Goal: Use online tool/utility: Utilize a website feature to perform a specific function

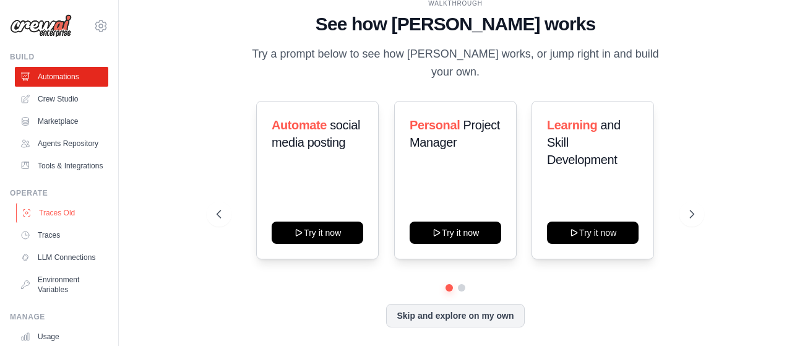
click at [68, 223] on link "Traces Old" at bounding box center [62, 213] width 93 height 20
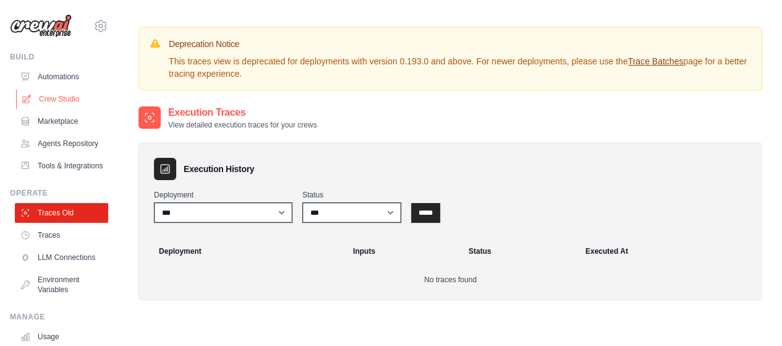
click at [77, 104] on link "Crew Studio" at bounding box center [62, 99] width 93 height 20
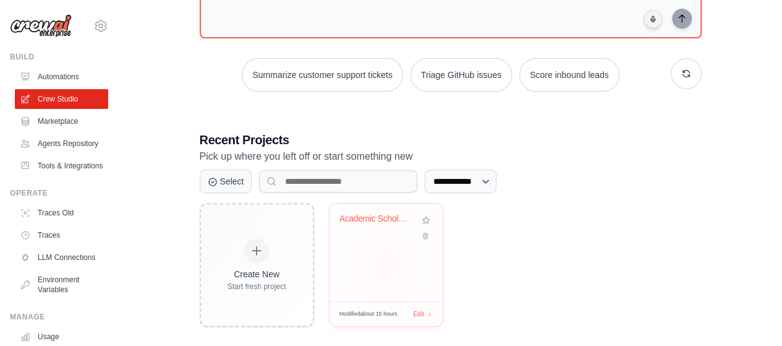
scroll to position [152, 0]
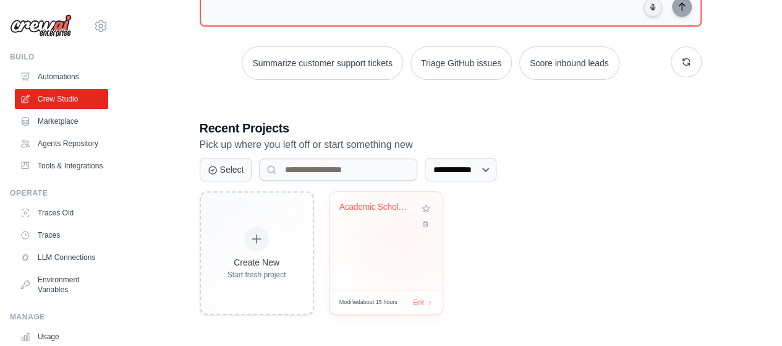
click at [403, 233] on div "Academic Scholar Research Paper Gen..." at bounding box center [386, 241] width 113 height 98
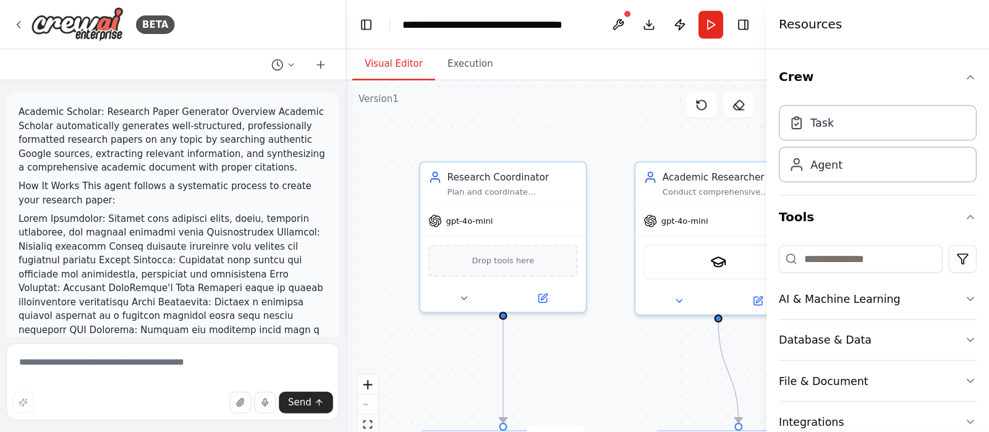
scroll to position [1242, 0]
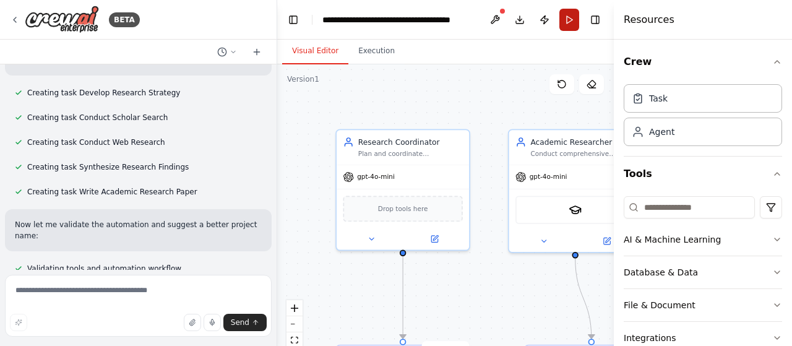
click at [565, 23] on button "Run" at bounding box center [569, 20] width 20 height 22
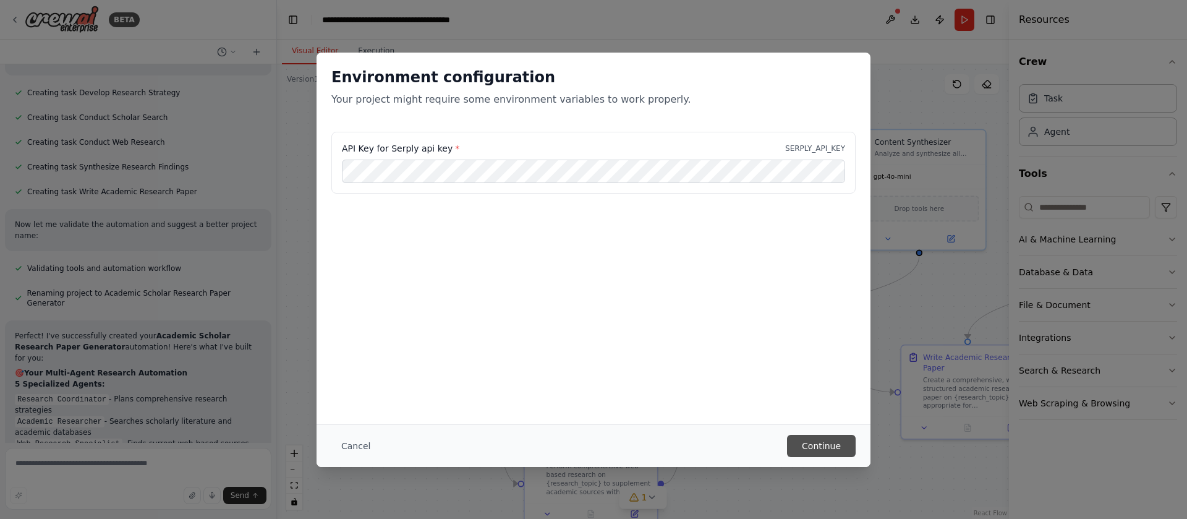
click at [791, 345] on button "Continue" at bounding box center [821, 446] width 69 height 22
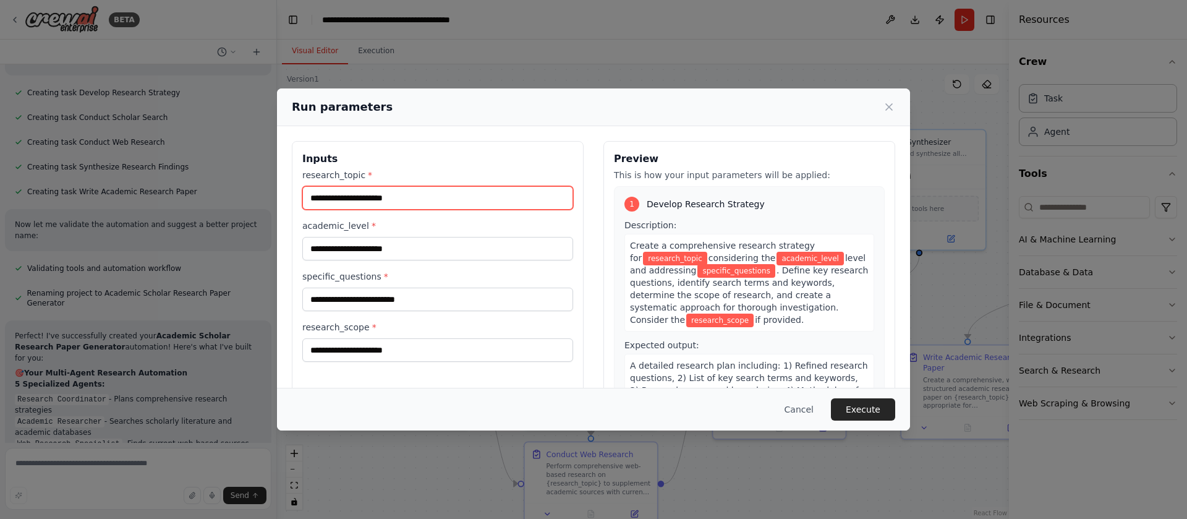
click at [417, 194] on input "research_topic *" at bounding box center [437, 197] width 271 height 23
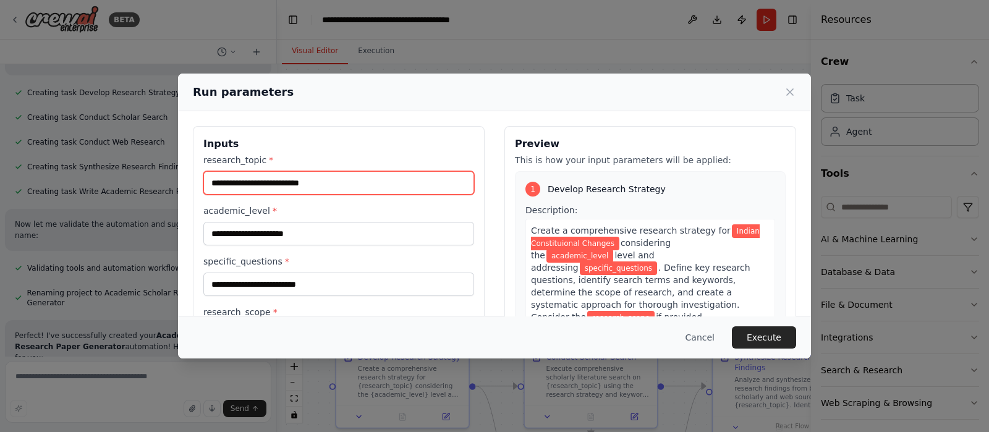
type input "**********"
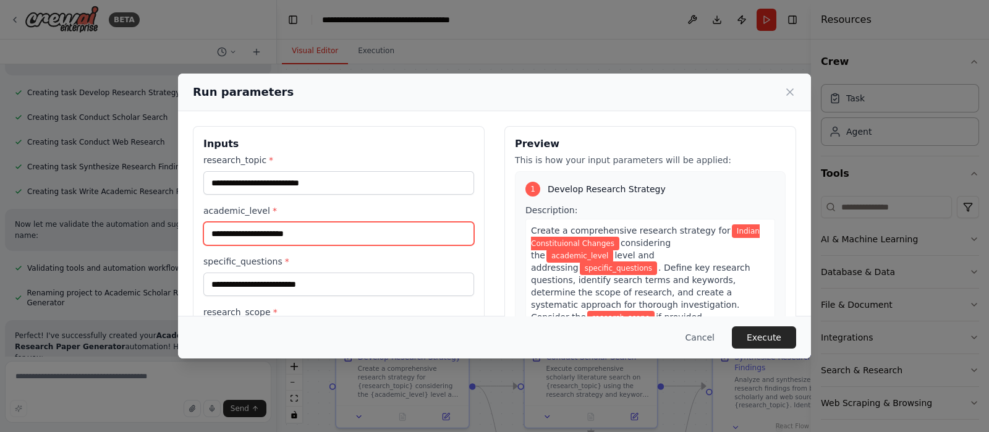
click at [284, 230] on input "academic_level *" at bounding box center [338, 233] width 271 height 23
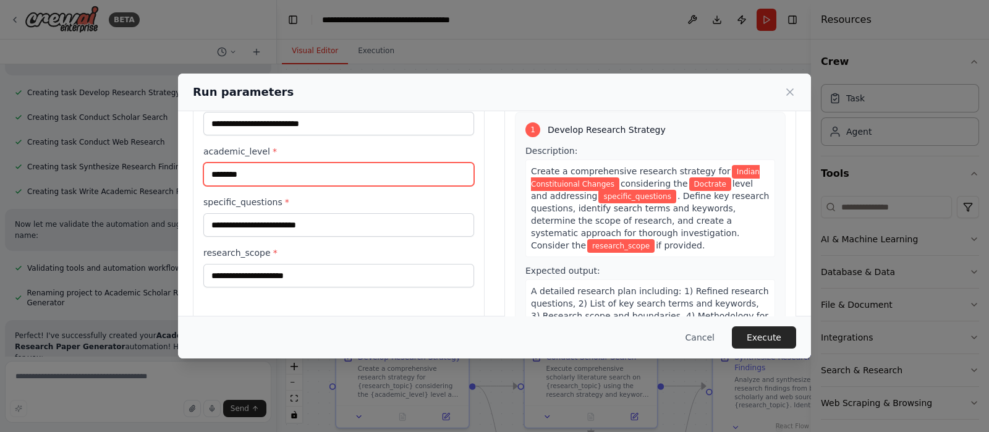
scroll to position [77, 0]
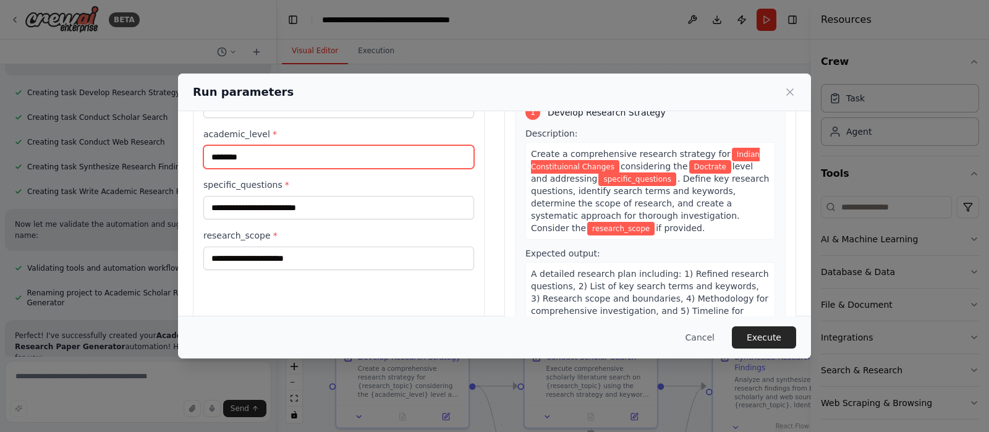
type input "********"
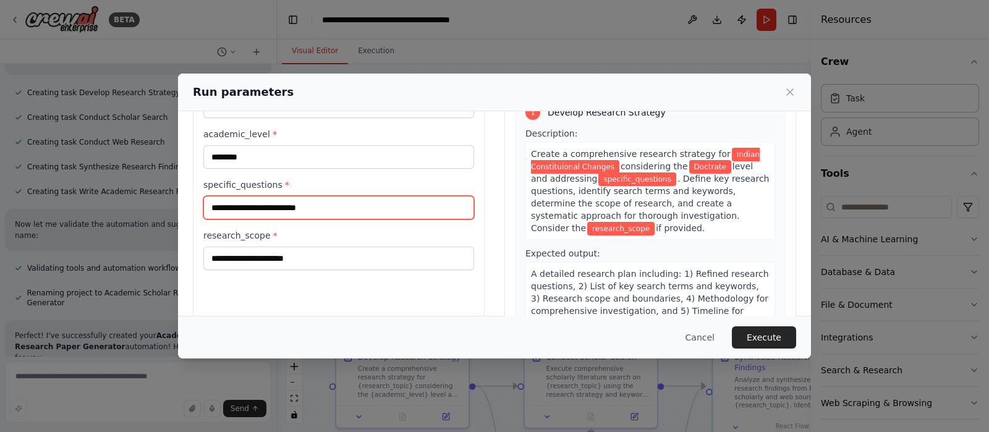
click at [343, 207] on input "specific_questions *" at bounding box center [338, 207] width 271 height 23
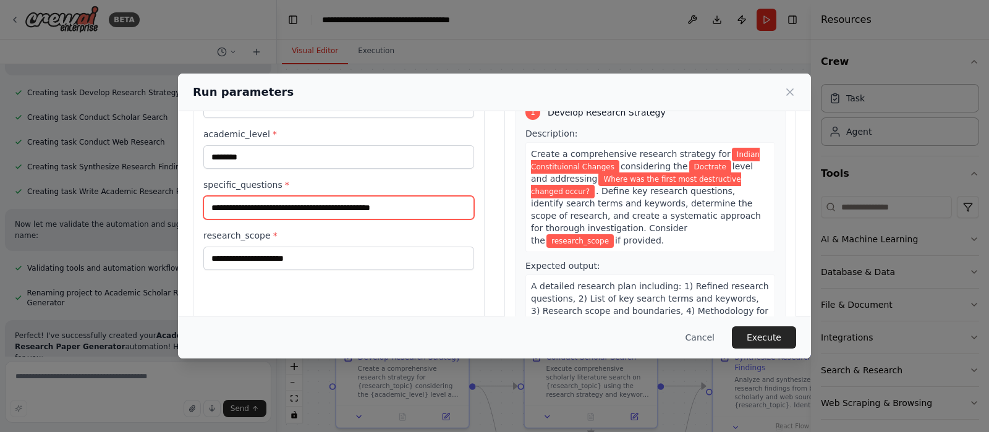
type input "**********"
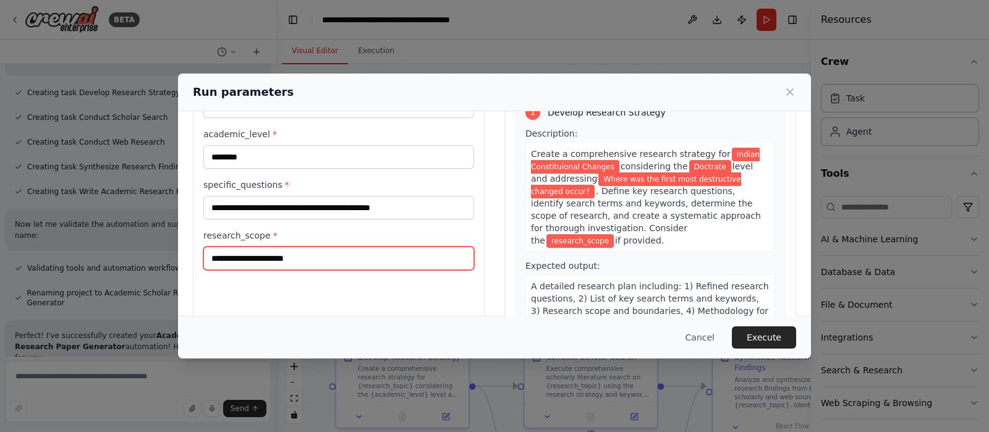
click at [249, 259] on input "research_scope *" at bounding box center [338, 258] width 271 height 23
type input "*"
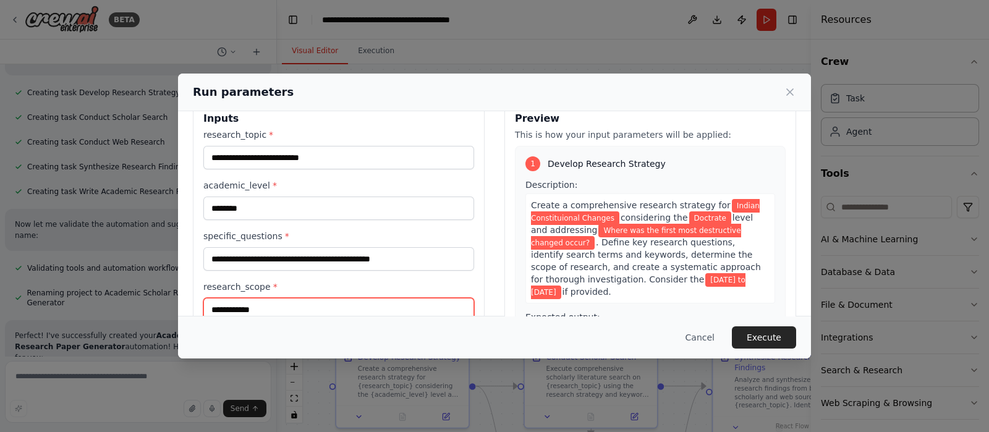
scroll to position [25, 0]
type input "**********"
click at [789, 343] on button "Execute" at bounding box center [764, 337] width 64 height 22
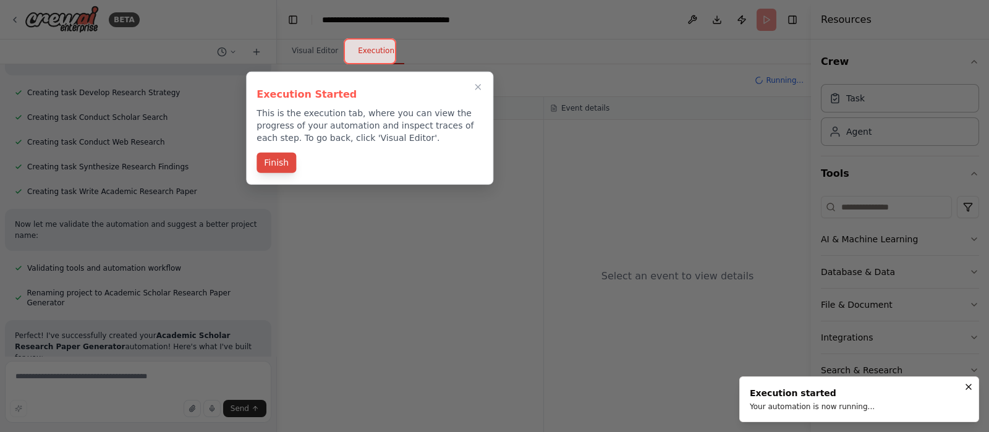
click at [275, 167] on button "Finish" at bounding box center [277, 163] width 40 height 20
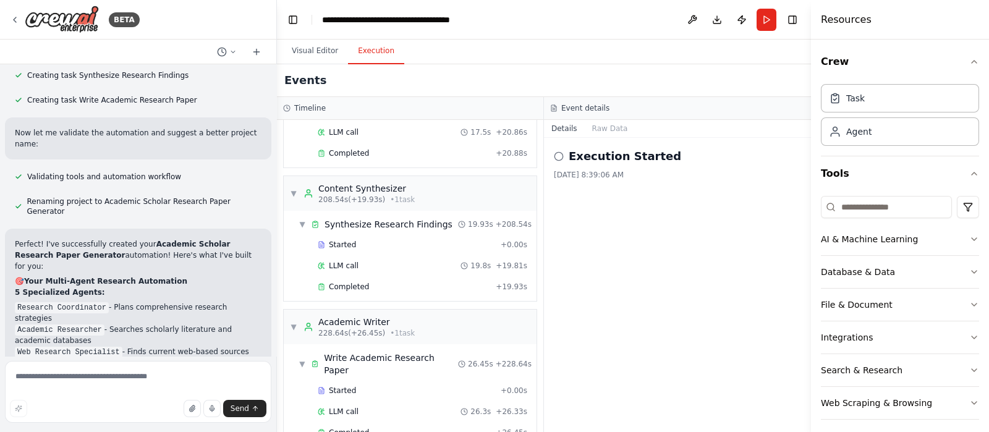
scroll to position [1741, 0]
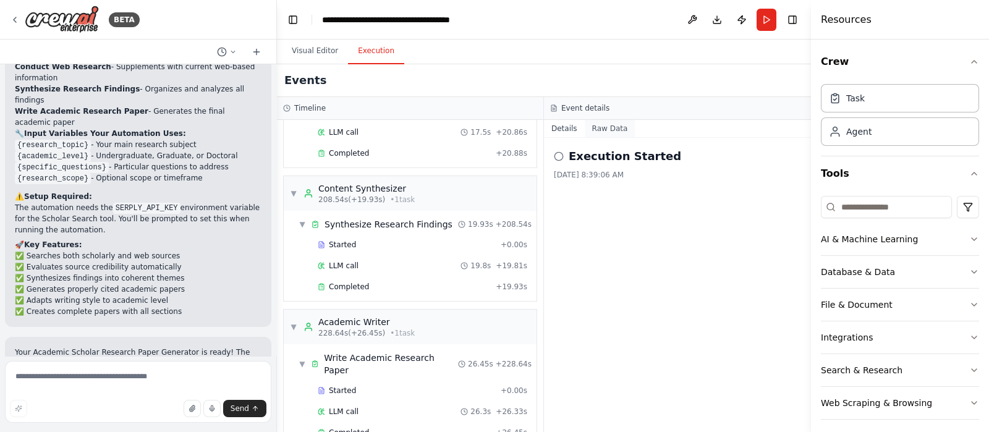
click at [604, 134] on button "Raw Data" at bounding box center [610, 128] width 51 height 17
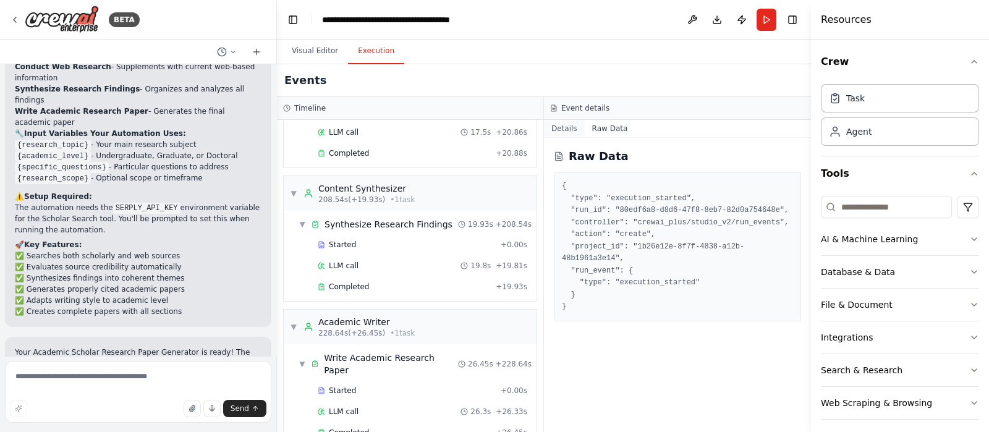
click at [561, 134] on button "Details" at bounding box center [564, 128] width 41 height 17
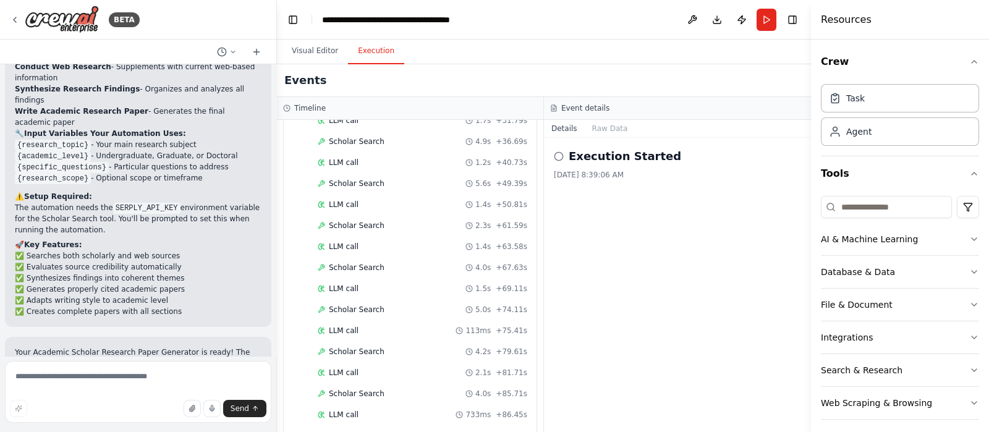
scroll to position [0, 0]
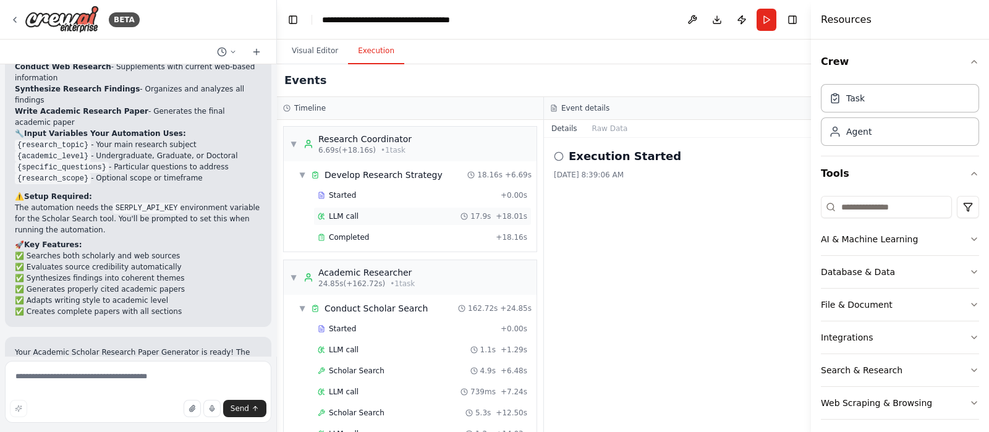
click at [496, 215] on span "+ 18.01s" at bounding box center [512, 216] width 32 height 10
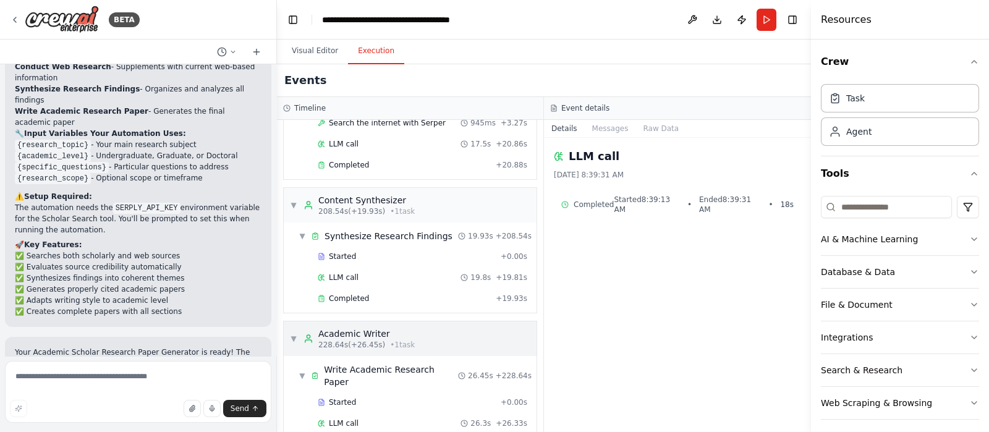
scroll to position [1445, 0]
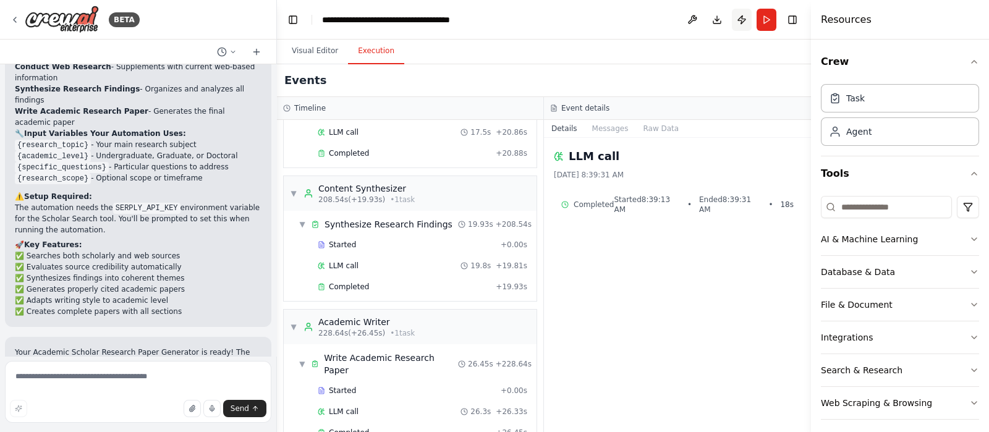
click at [746, 25] on button "Publish" at bounding box center [742, 20] width 20 height 22
click at [324, 56] on button "Visual Editor" at bounding box center [315, 51] width 66 height 26
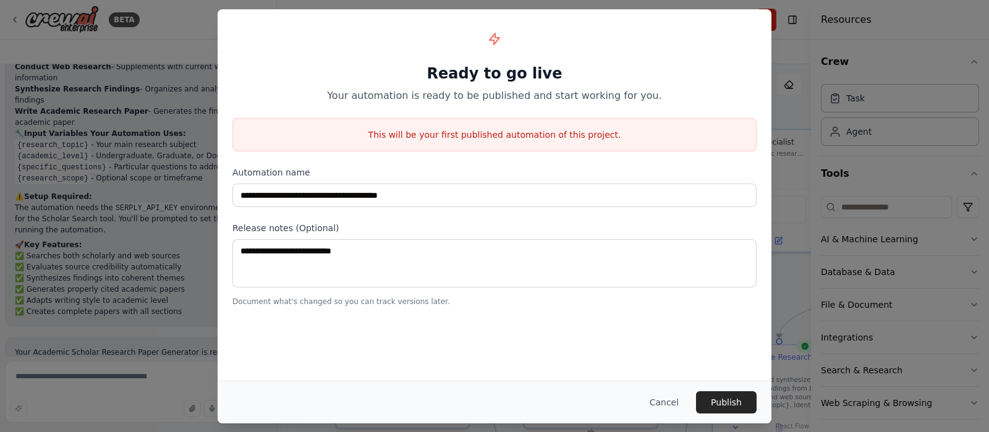
click at [680, 345] on button "Cancel" at bounding box center [664, 402] width 49 height 22
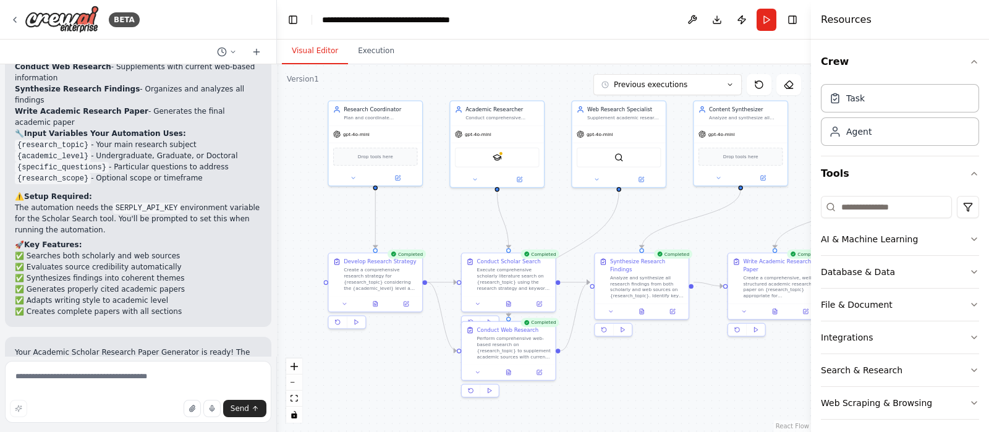
drag, startPoint x: 390, startPoint y: 168, endPoint x: 271, endPoint y: 140, distance: 121.3
click at [271, 140] on div "BETA Academic Scholar: Research Paper Generator Overview Academic Scholar autom…" at bounding box center [494, 216] width 989 height 432
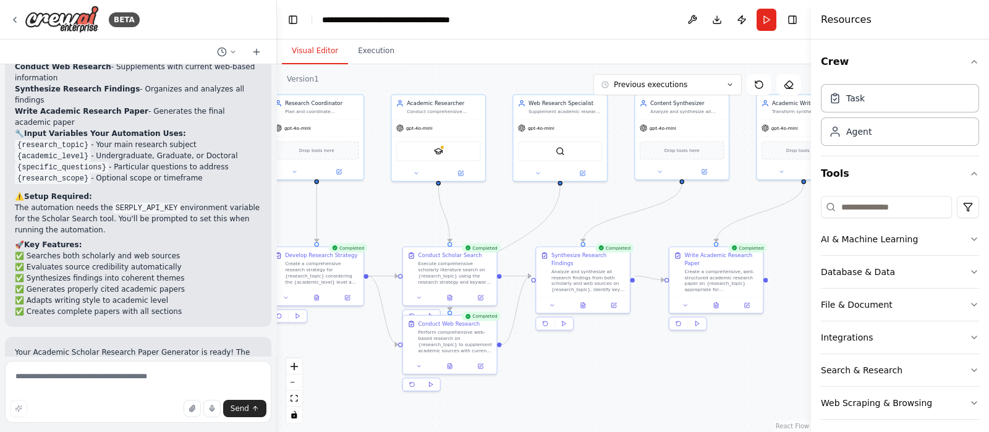
drag, startPoint x: 498, startPoint y: 218, endPoint x: 438, endPoint y: 210, distance: 60.5
click at [438, 210] on div ".deletable-edge-delete-btn { width: 20px; height: 20px; border: 0px solid #ffff…" at bounding box center [544, 248] width 534 height 368
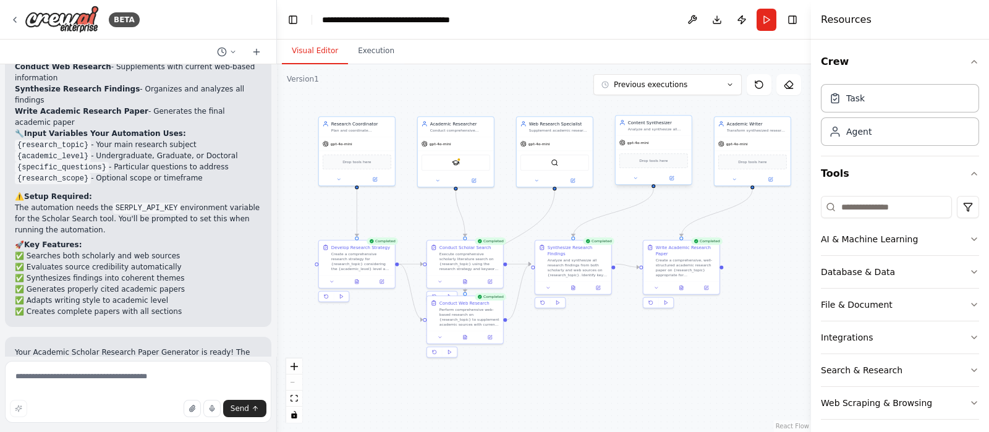
click at [652, 168] on div "Drop tools here" at bounding box center [654, 161] width 76 height 23
click at [743, 283] on div ".deletable-edge-delete-btn { width: 20px; height: 20px; border: 0px solid #ffff…" at bounding box center [544, 248] width 534 height 368
click at [765, 20] on button "Run" at bounding box center [767, 20] width 20 height 22
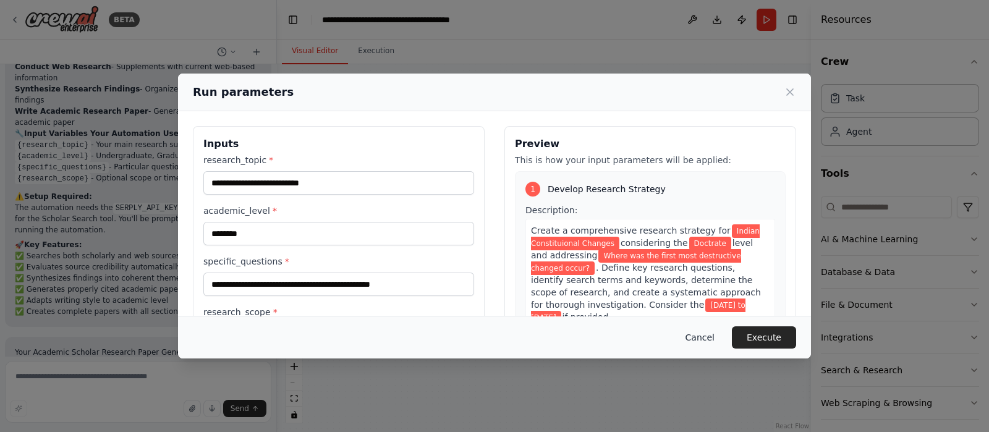
click at [709, 341] on button "Cancel" at bounding box center [700, 337] width 49 height 22
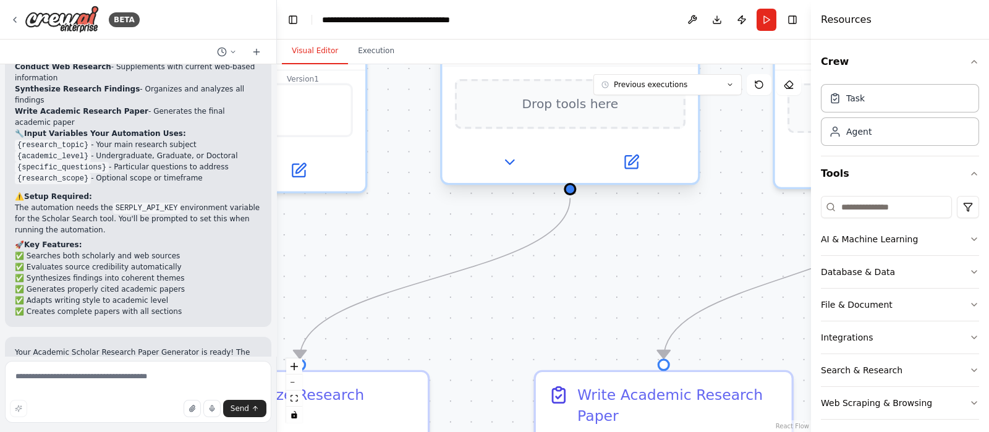
drag, startPoint x: 703, startPoint y: 236, endPoint x: 643, endPoint y: 176, distance: 84.4
click at [699, 270] on div ".deletable-edge-delete-btn { width: 20px; height: 20px; border: 0px solid #ffff…" at bounding box center [544, 248] width 534 height 368
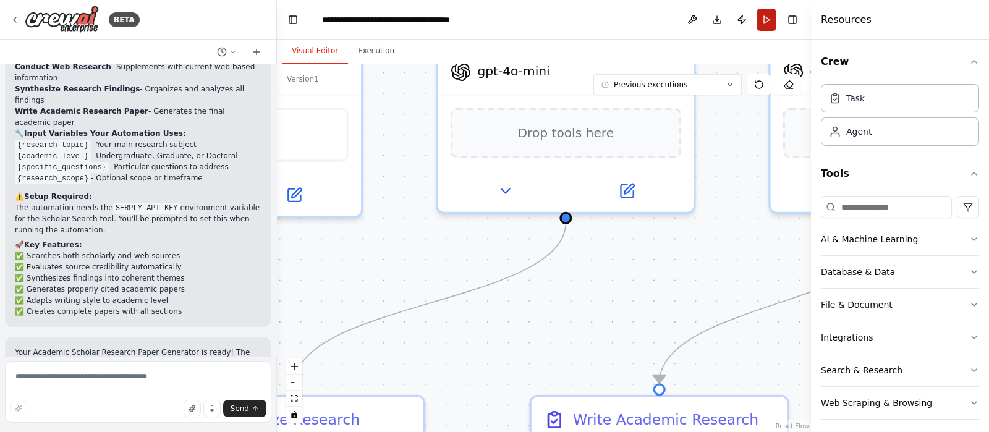
click at [764, 17] on button "Run" at bounding box center [767, 20] width 20 height 22
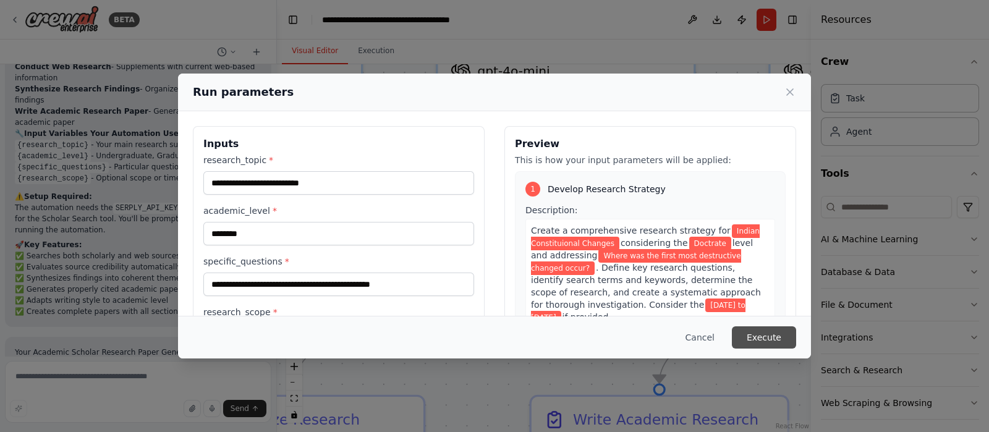
click at [758, 344] on button "Execute" at bounding box center [764, 337] width 64 height 22
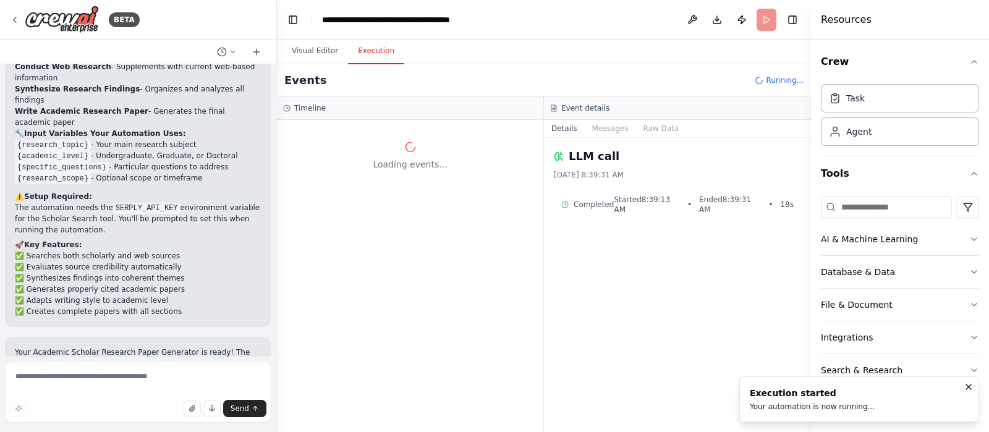
scroll to position [0, 0]
click at [621, 132] on button "Messages" at bounding box center [610, 128] width 51 height 17
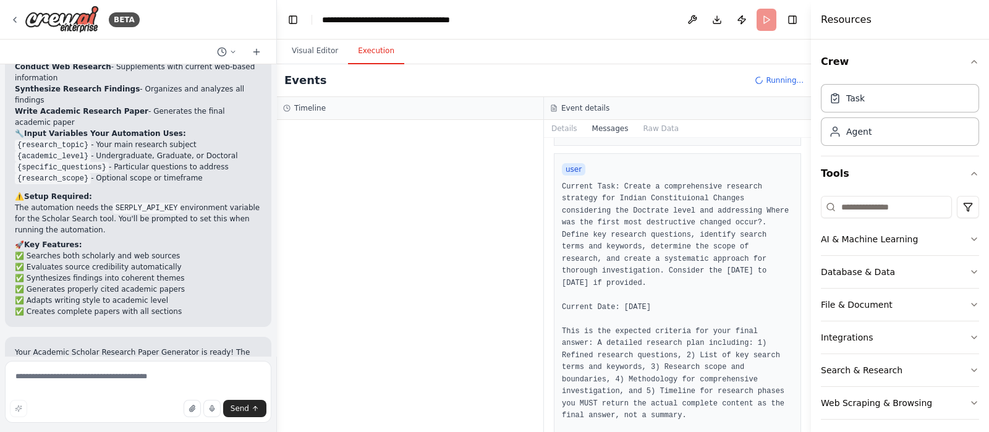
scroll to position [419, 0]
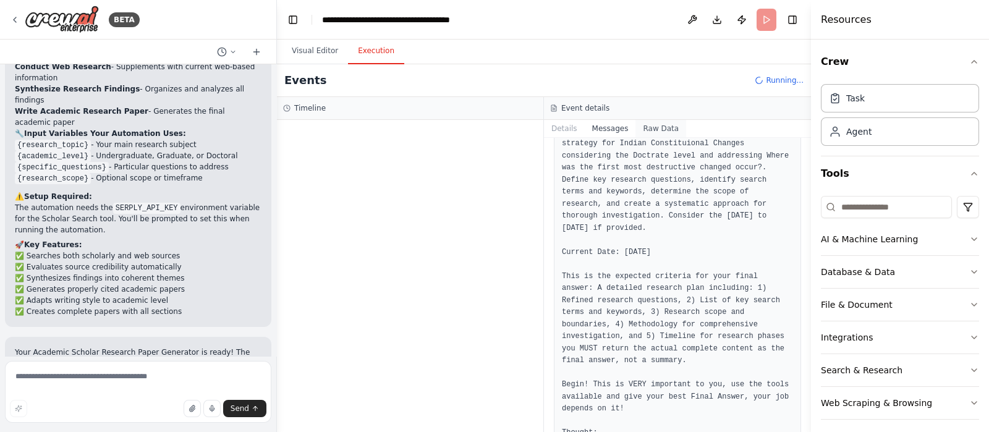
click at [665, 130] on button "Raw Data" at bounding box center [661, 128] width 51 height 17
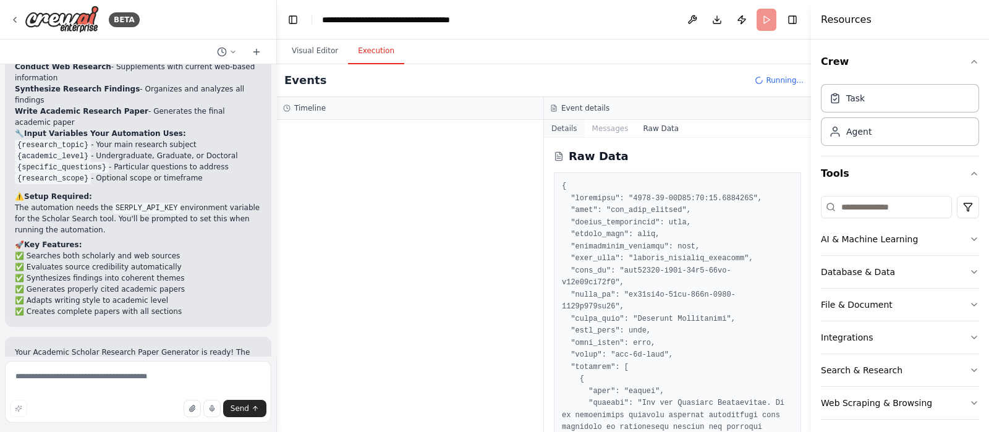
click at [573, 125] on button "Details" at bounding box center [564, 128] width 41 height 17
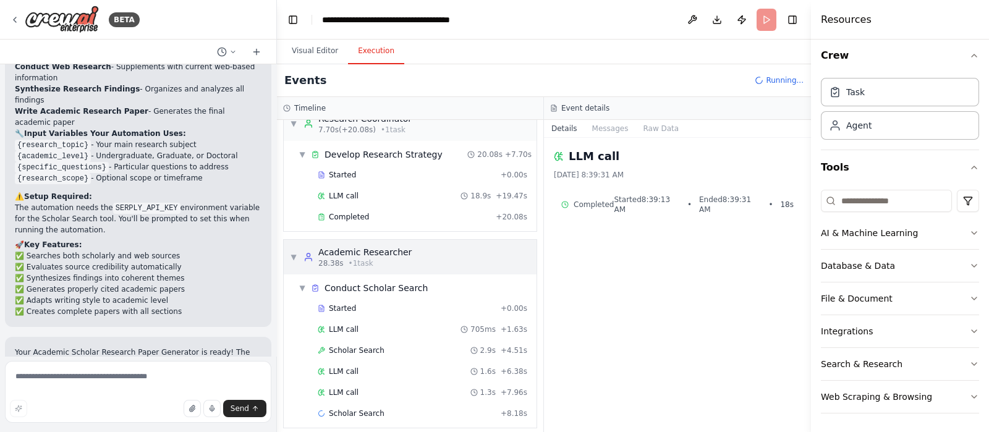
scroll to position [27, 0]
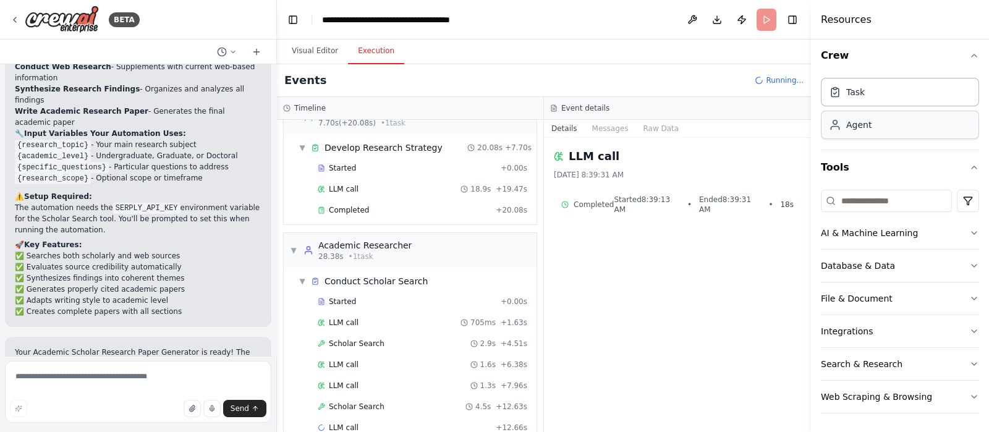
click at [791, 134] on div "Agent" at bounding box center [900, 125] width 158 height 28
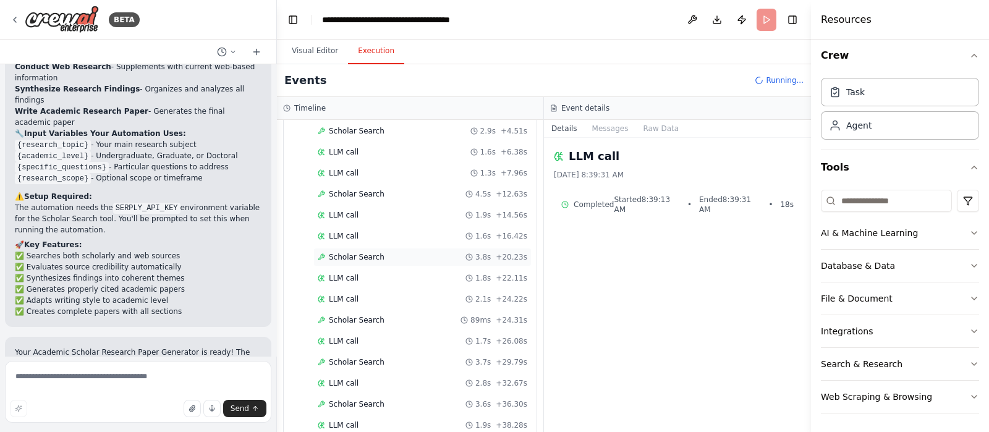
scroll to position [0, 0]
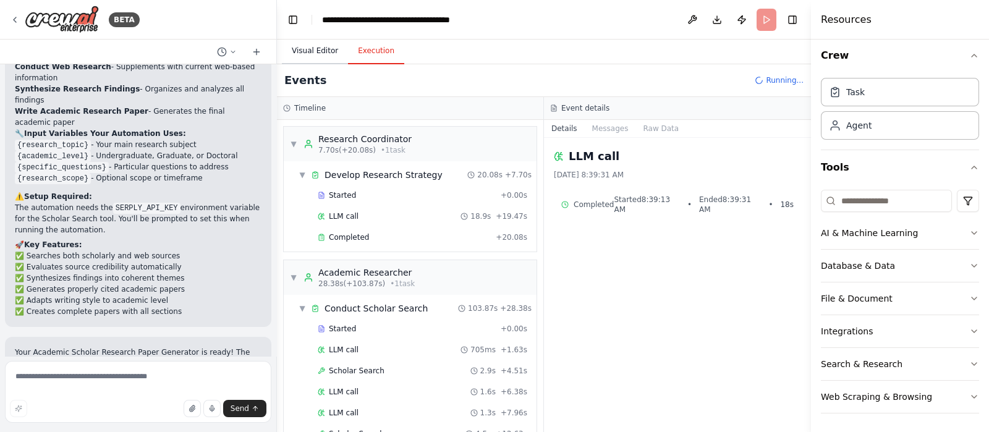
click at [312, 57] on button "Visual Editor" at bounding box center [315, 51] width 66 height 26
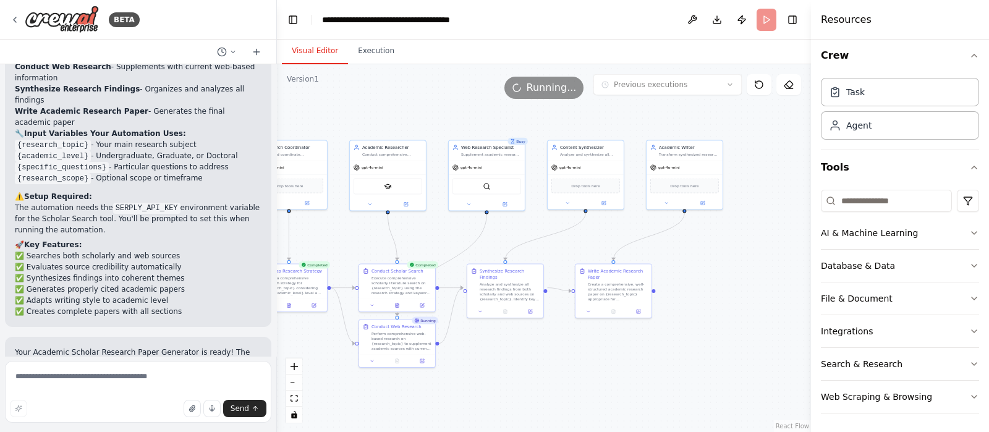
drag, startPoint x: 495, startPoint y: 239, endPoint x: 553, endPoint y: 219, distance: 61.4
click at [553, 219] on div ".deletable-edge-delete-btn { width: 20px; height: 20px; border: 0px solid #ffff…" at bounding box center [544, 248] width 534 height 368
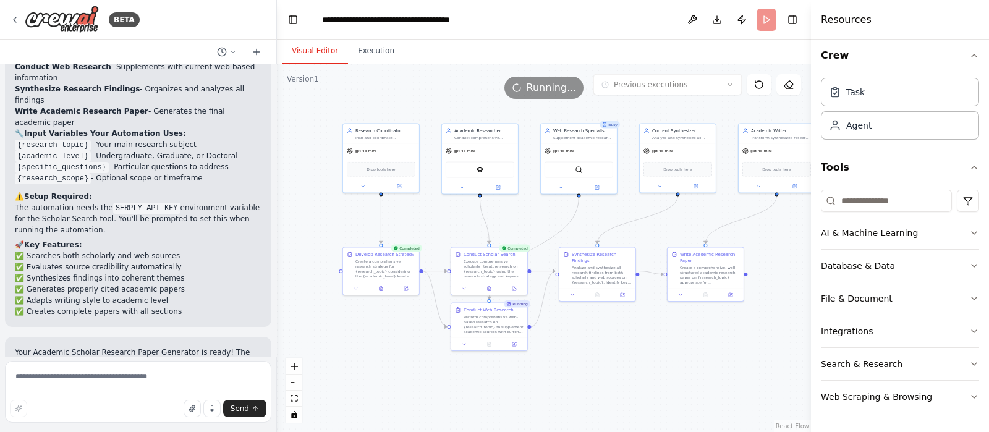
drag, startPoint x: 479, startPoint y: 223, endPoint x: 571, endPoint y: 207, distance: 93.6
click at [571, 207] on div ".deletable-edge-delete-btn { width: 20px; height: 20px; border: 0px solid #ffff…" at bounding box center [544, 248] width 534 height 368
drag, startPoint x: 578, startPoint y: 208, endPoint x: 503, endPoint y: 208, distance: 75.4
click at [503, 208] on div ".deletable-edge-delete-btn { width: 20px; height: 20px; border: 0px solid #ffff…" at bounding box center [544, 248] width 534 height 368
click at [788, 24] on button "Toggle Right Sidebar" at bounding box center [792, 19] width 17 height 17
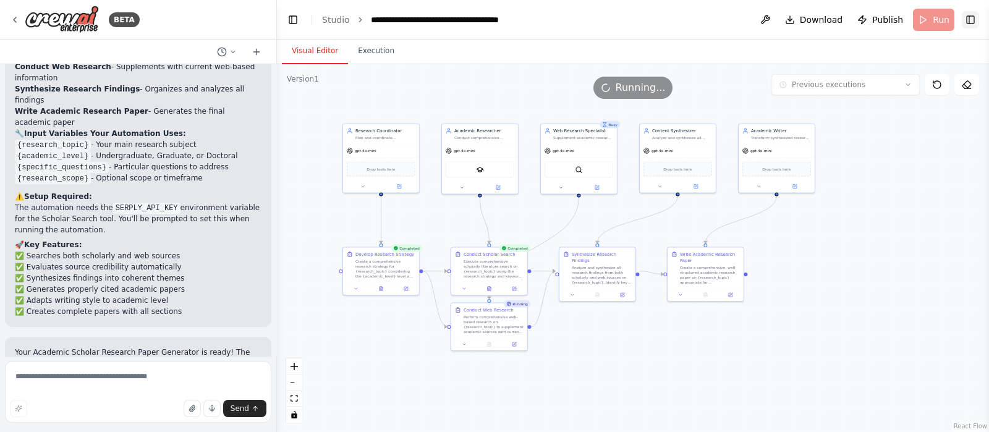
click at [791, 26] on button "Toggle Right Sidebar" at bounding box center [970, 19] width 17 height 17
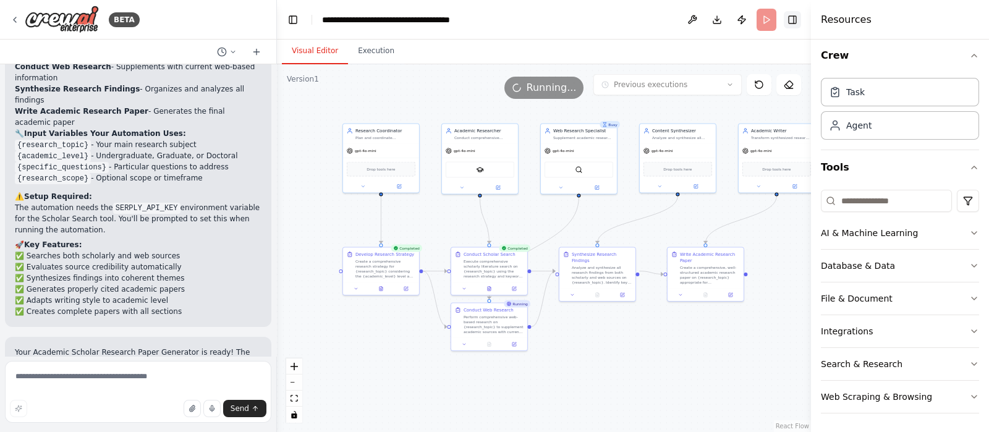
click at [790, 20] on button "Toggle Right Sidebar" at bounding box center [792, 19] width 17 height 17
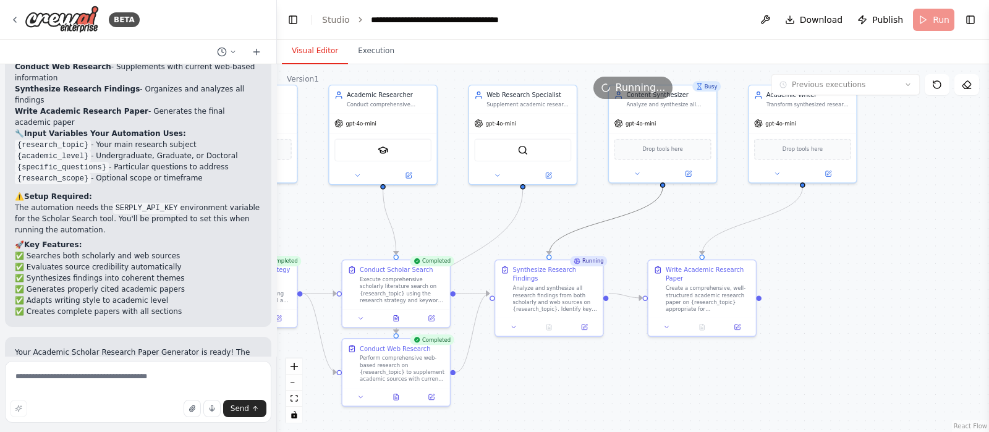
drag, startPoint x: 589, startPoint y: 226, endPoint x: 753, endPoint y: 226, distance: 163.2
click at [753, 226] on div ".deletable-edge-delete-btn { width: 20px; height: 20px; border: 0px solid #ffff…" at bounding box center [633, 248] width 712 height 368
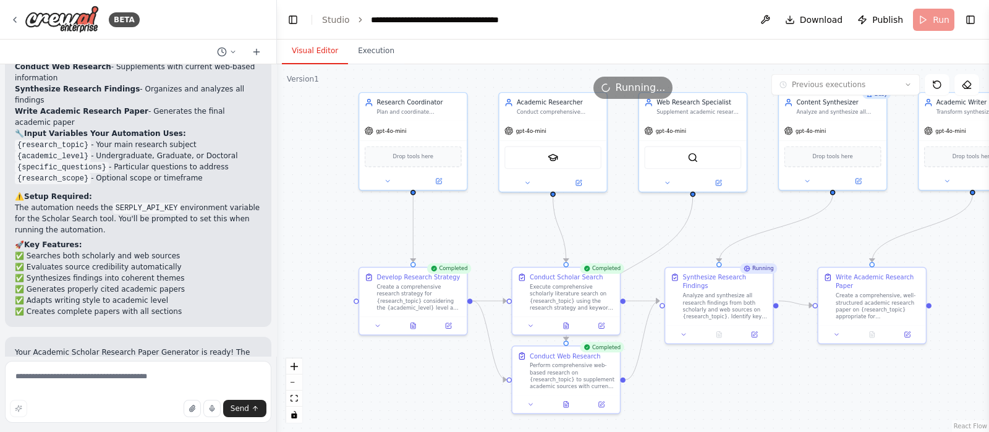
drag, startPoint x: 566, startPoint y: 212, endPoint x: 736, endPoint y: 220, distance: 170.2
click at [736, 220] on div ".deletable-edge-delete-btn { width: 20px; height: 20px; border: 0px solid #ffff…" at bounding box center [633, 248] width 712 height 368
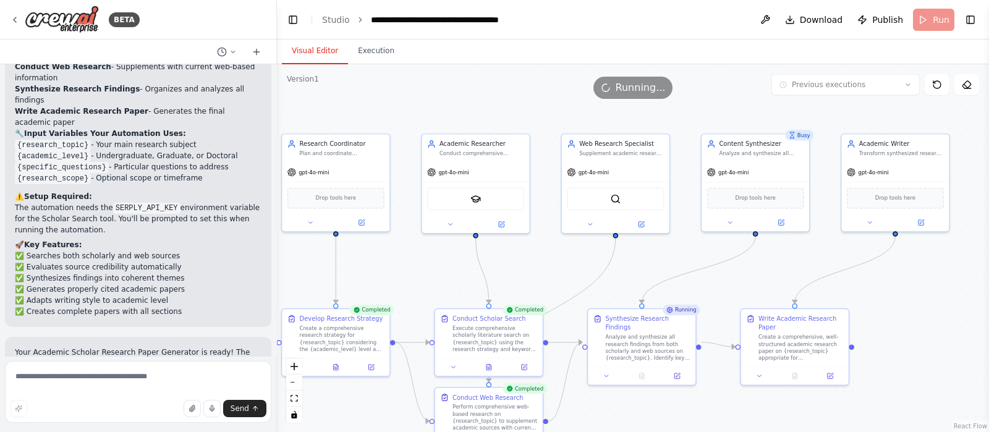
drag, startPoint x: 736, startPoint y: 220, endPoint x: 662, endPoint y: 234, distance: 75.6
click at [654, 253] on div ".deletable-edge-delete-btn { width: 20px; height: 20px; border: 0px solid #ffff…" at bounding box center [633, 248] width 712 height 368
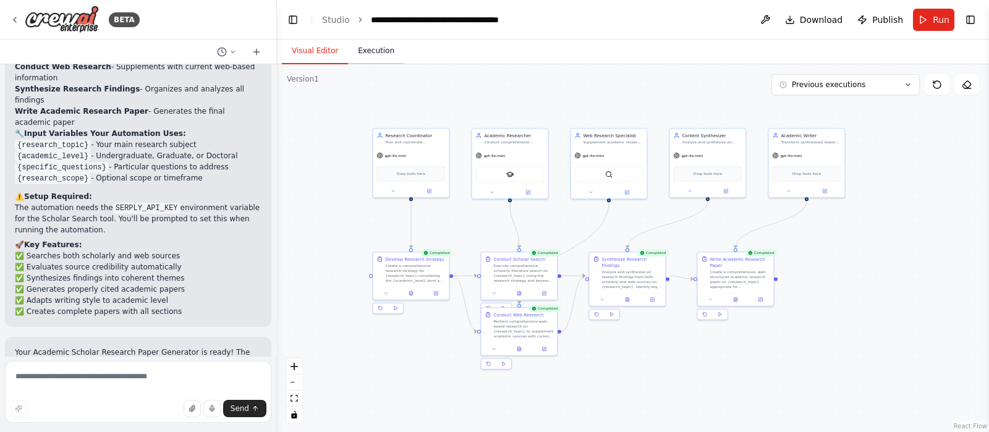
click at [377, 48] on button "Execution" at bounding box center [376, 51] width 56 height 26
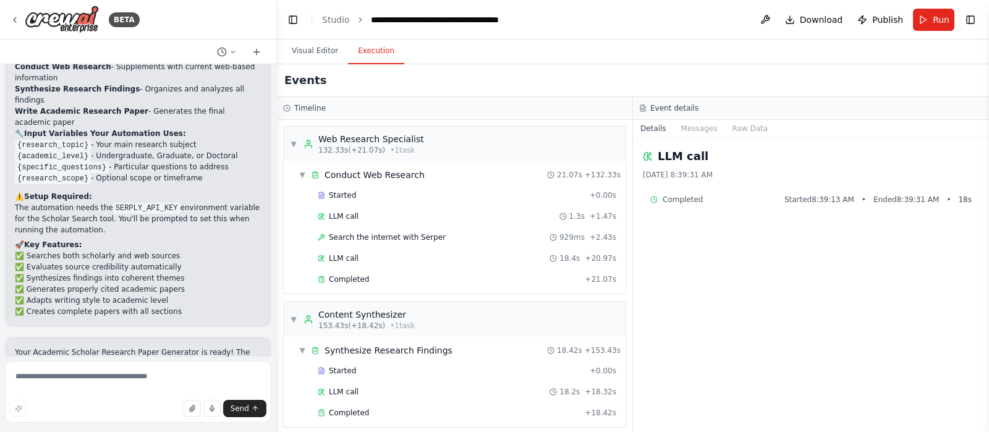
scroll to position [1299, 0]
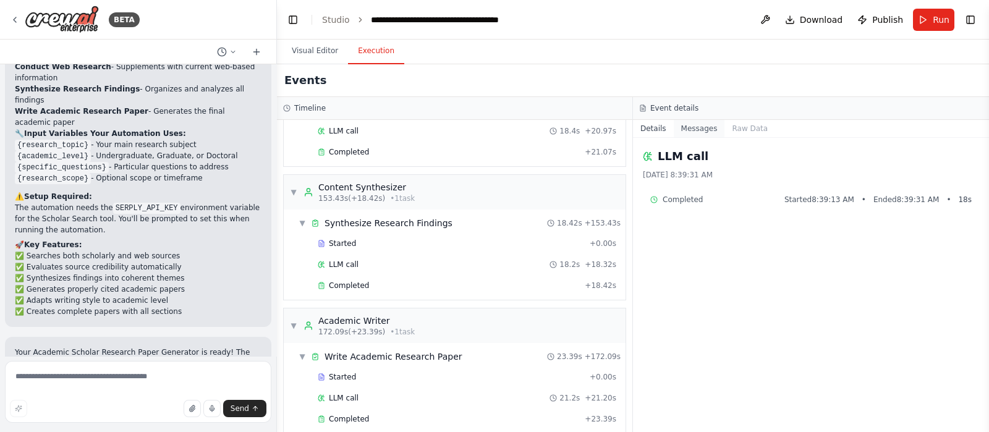
click at [688, 129] on button "Messages" at bounding box center [699, 128] width 51 height 17
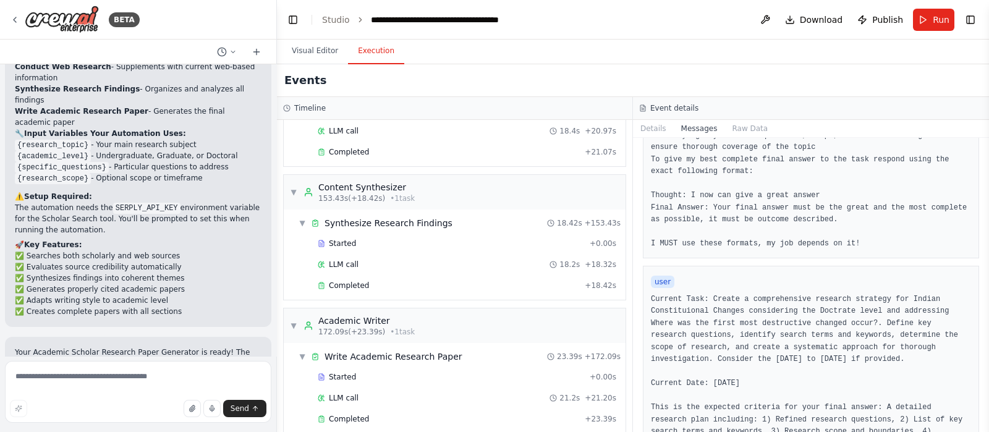
scroll to position [310, 0]
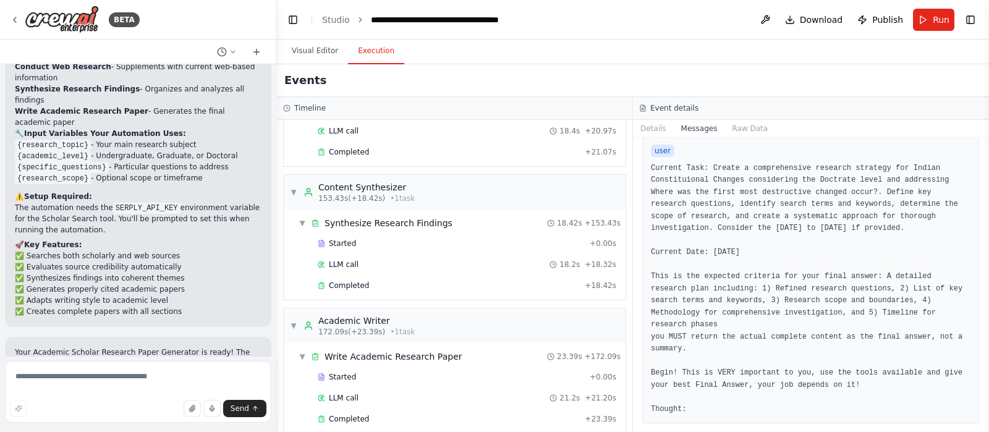
click at [756, 345] on pre "Current Task: Create a comprehensive research strategy for Indian Constituional…" at bounding box center [811, 290] width 320 height 254
click at [700, 345] on pre "Current Task: Create a comprehensive research strategy for Indian Constituional…" at bounding box center [811, 290] width 320 height 254
drag, startPoint x: 685, startPoint y: 407, endPoint x: 712, endPoint y: 282, distance: 128.0
click at [683, 345] on pre "Current Task: Create a comprehensive research strategy for Indian Constituional…" at bounding box center [811, 290] width 320 height 254
click at [736, 128] on button "Raw Data" at bounding box center [750, 128] width 51 height 17
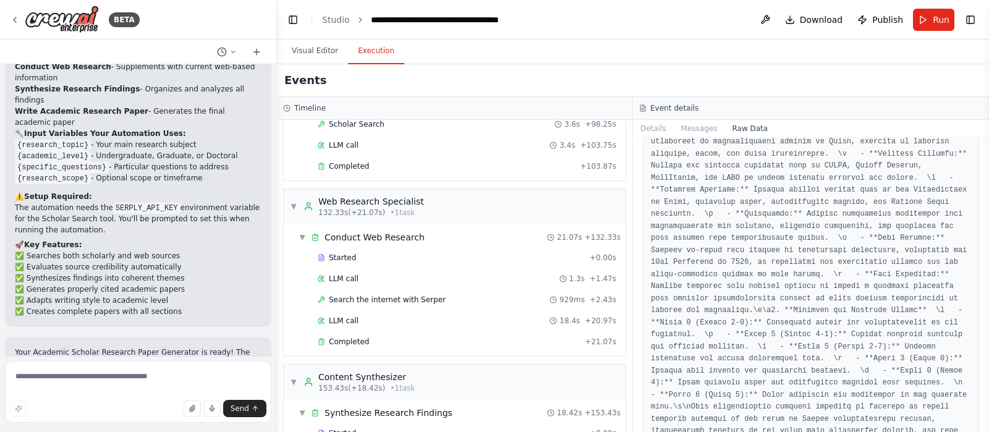
scroll to position [913, 0]
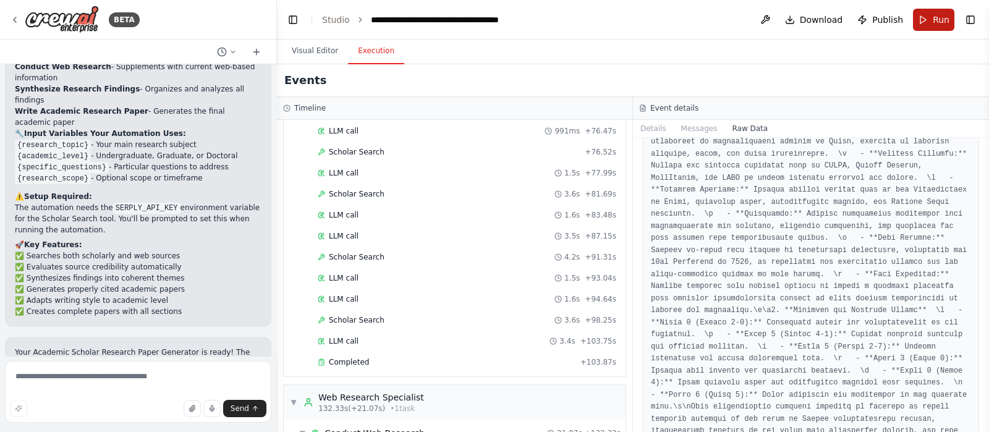
click at [791, 19] on button "Run" at bounding box center [933, 20] width 41 height 22
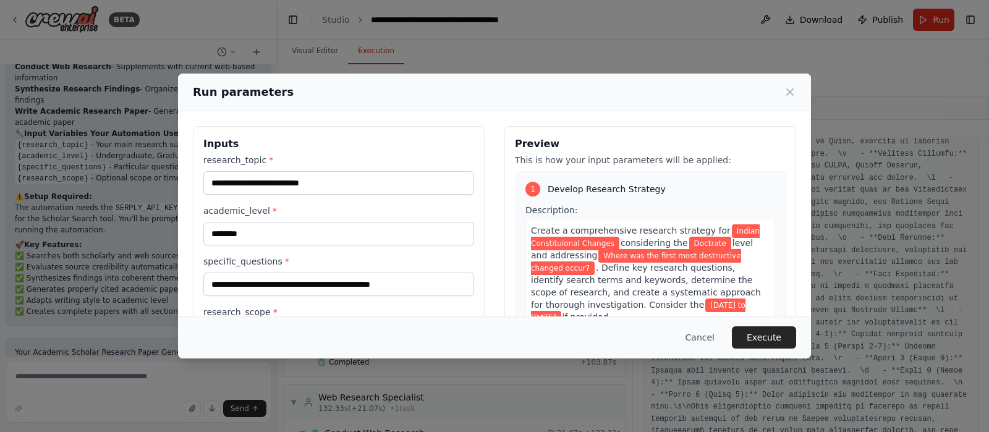
scroll to position [77, 0]
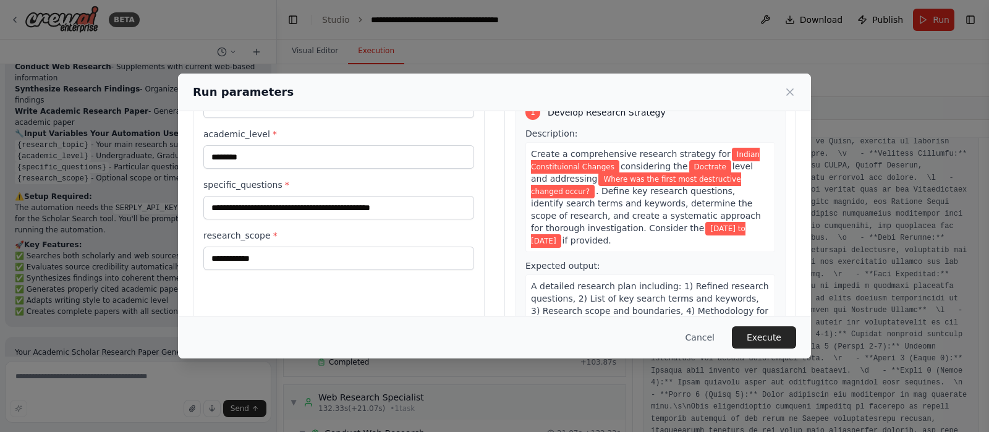
click at [779, 339] on button "Execute" at bounding box center [764, 337] width 64 height 22
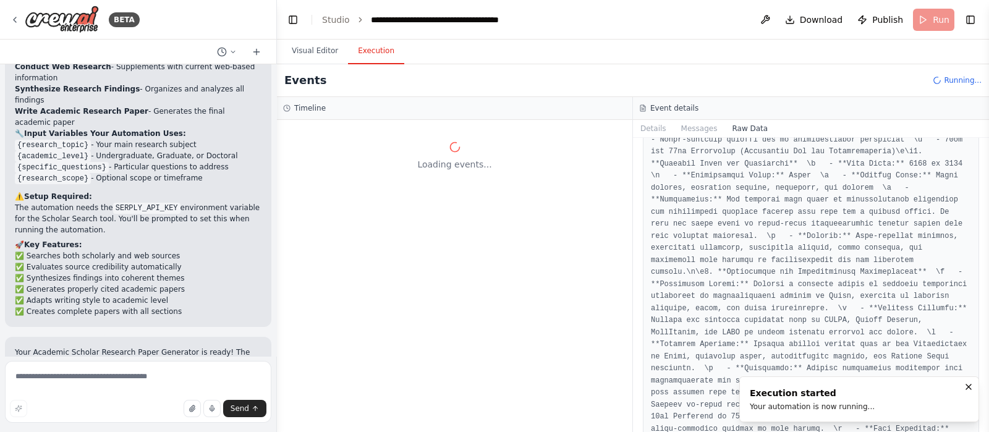
scroll to position [5002, 0]
click at [705, 129] on button "Messages" at bounding box center [699, 128] width 51 height 17
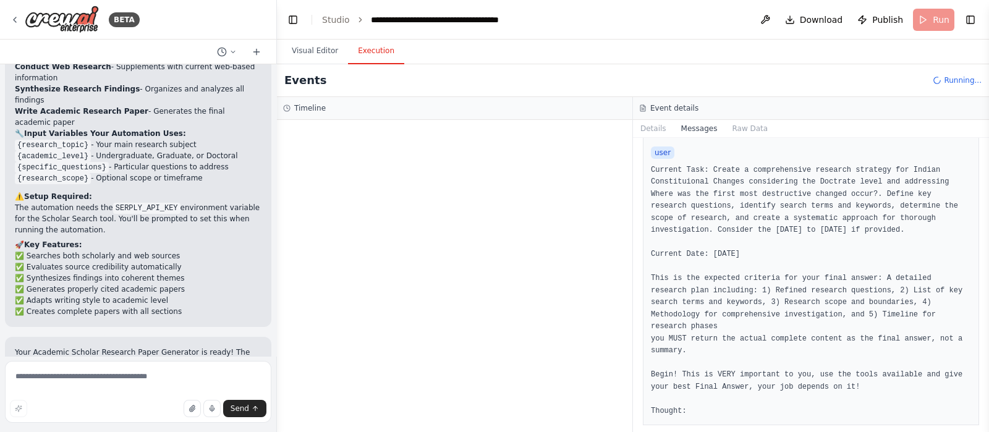
scroll to position [310, 0]
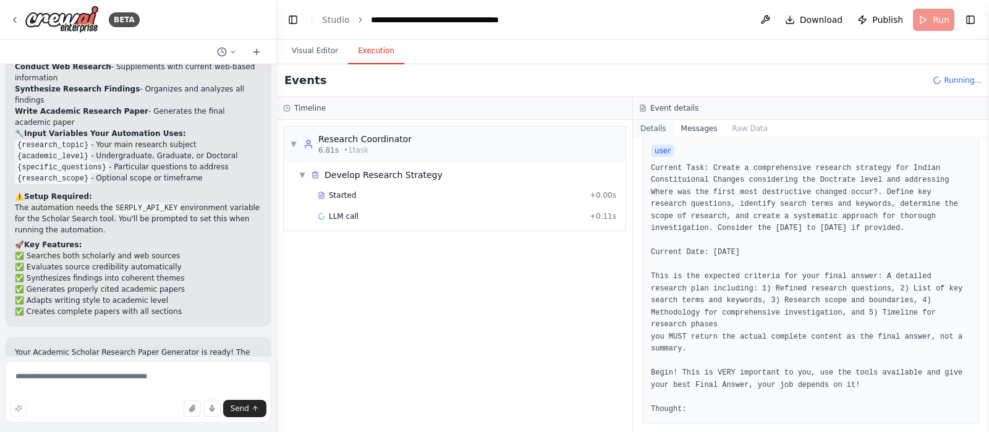
click at [649, 122] on button "Details" at bounding box center [653, 128] width 41 height 17
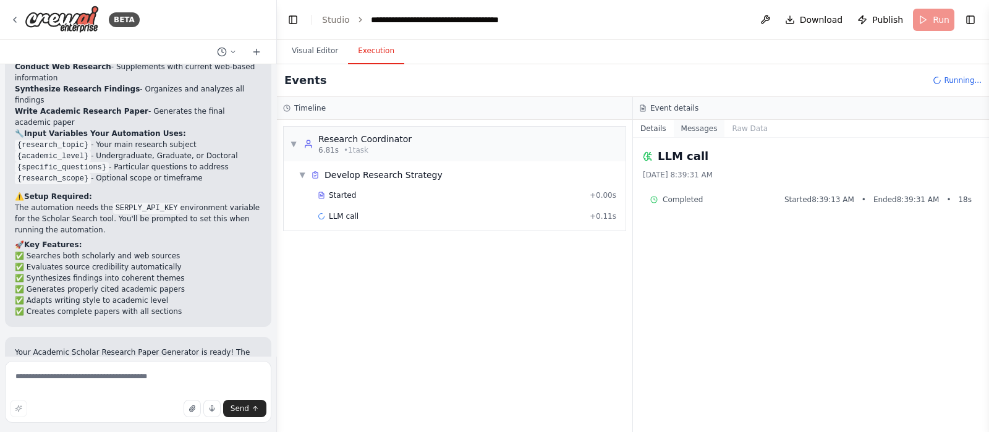
click at [696, 130] on button "Messages" at bounding box center [699, 128] width 51 height 17
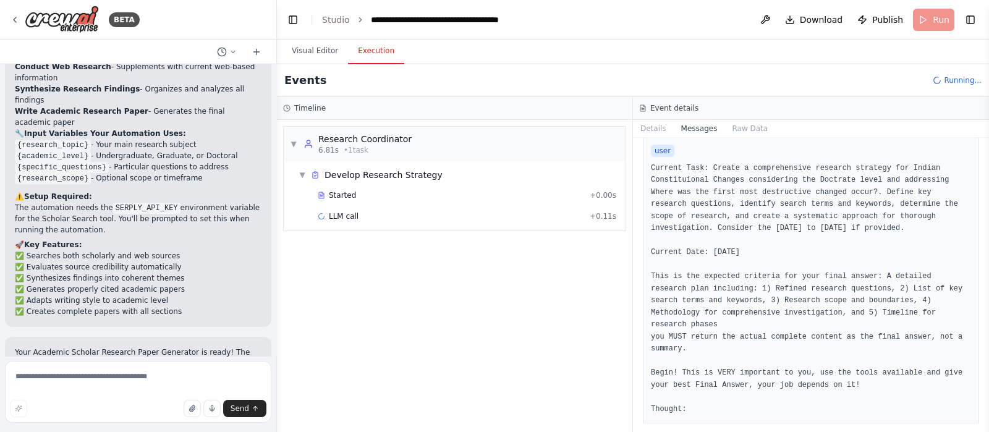
drag, startPoint x: 800, startPoint y: 327, endPoint x: 830, endPoint y: 339, distance: 33.1
click at [791, 339] on pre "Current Task: Create a comprehensive research strategy for Indian Constituional…" at bounding box center [811, 290] width 320 height 254
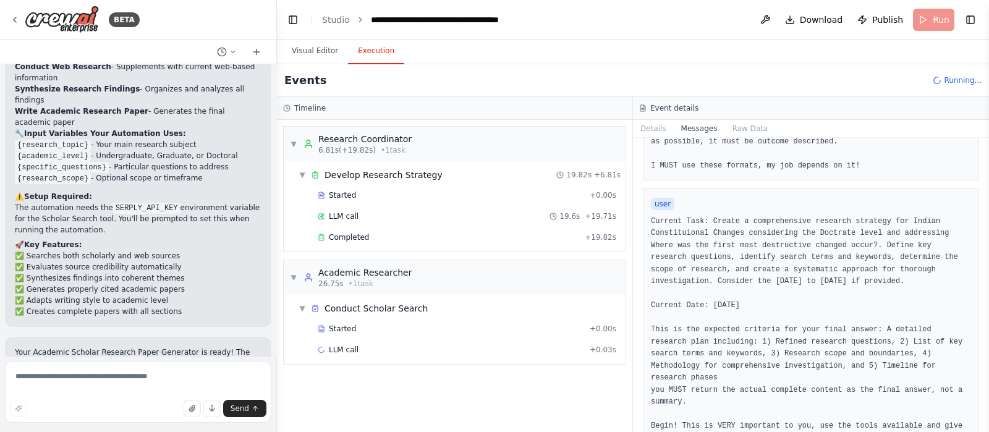
scroll to position [233, 0]
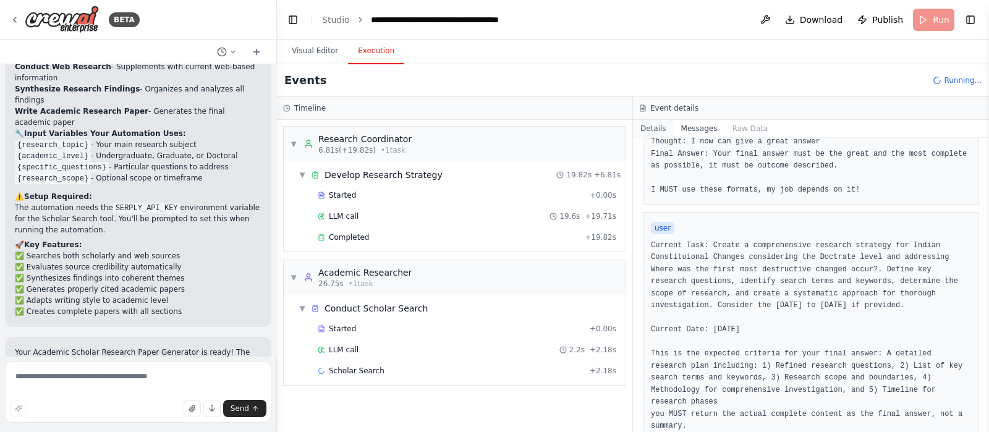
click at [647, 129] on button "Details" at bounding box center [653, 128] width 41 height 17
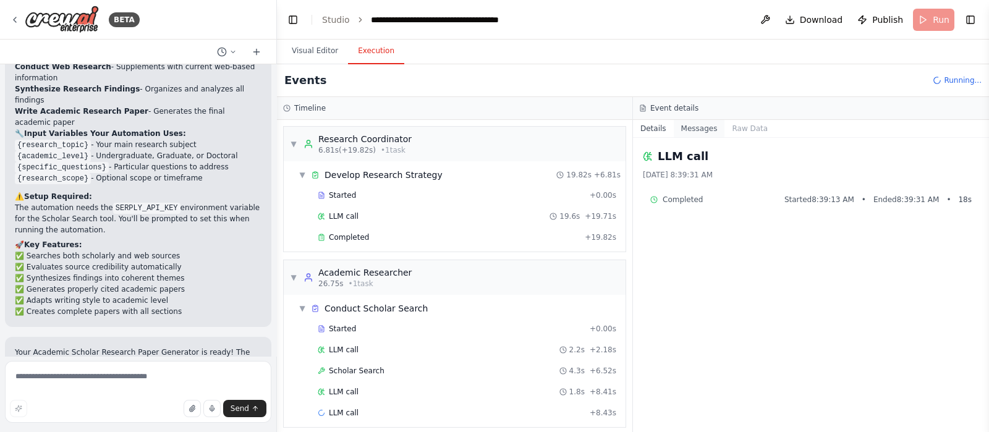
click at [698, 123] on button "Messages" at bounding box center [699, 128] width 51 height 17
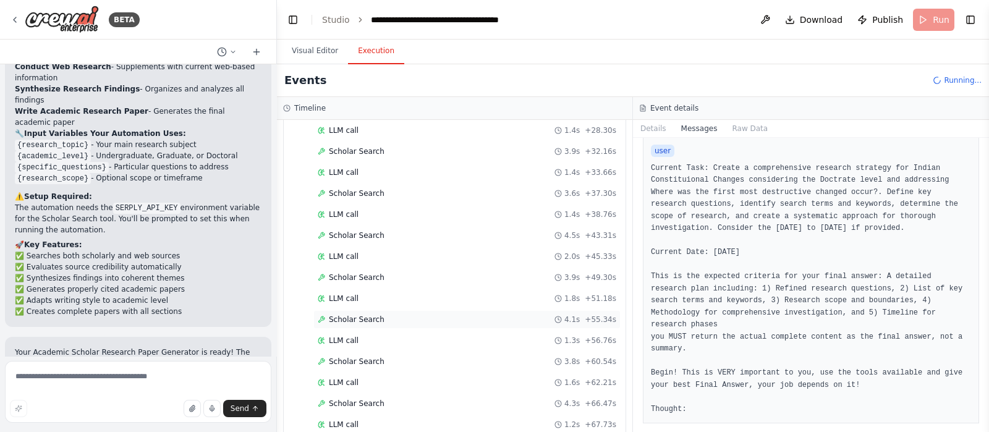
scroll to position [443, 0]
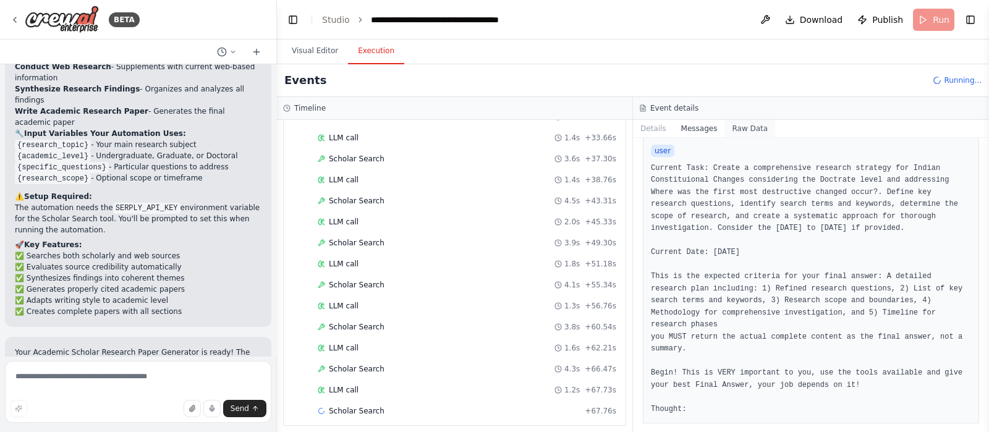
click at [736, 125] on button "Raw Data" at bounding box center [750, 128] width 51 height 17
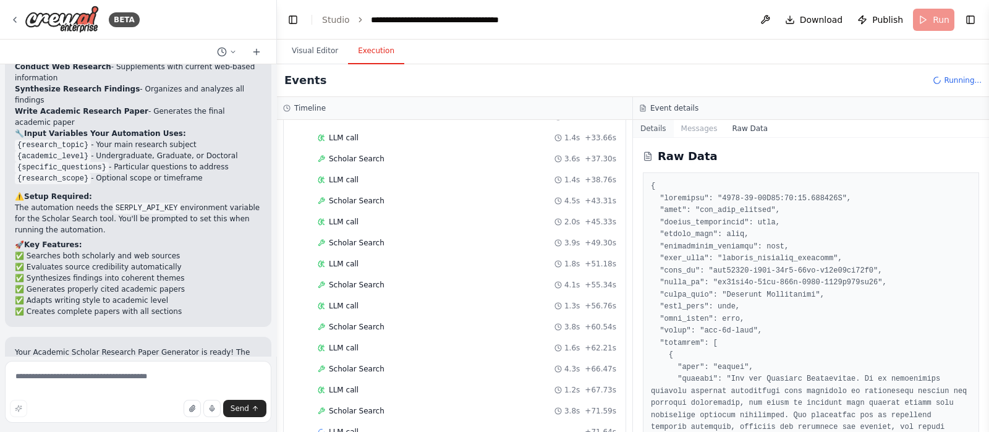
click at [661, 130] on button "Details" at bounding box center [653, 128] width 41 height 17
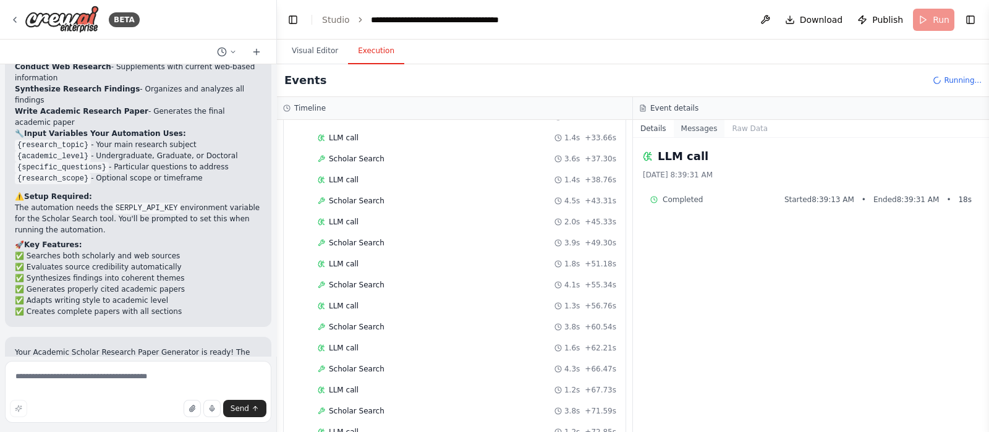
click at [701, 131] on button "Messages" at bounding box center [699, 128] width 51 height 17
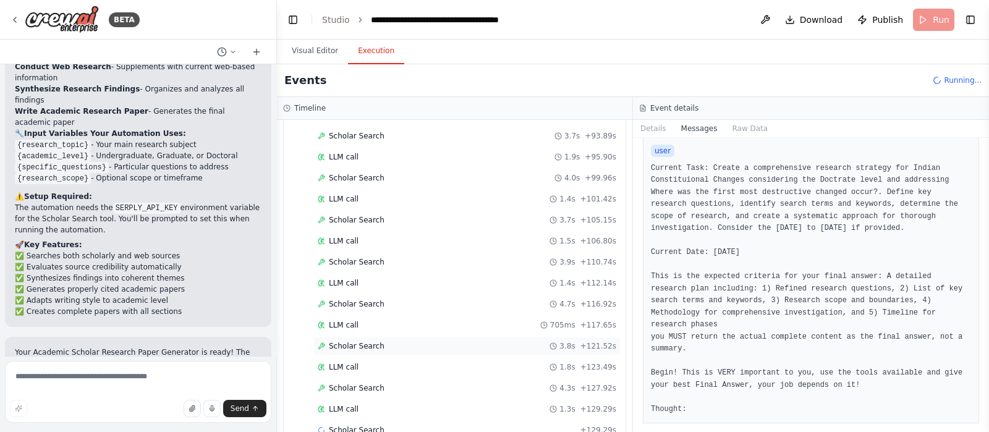
scroll to position [901, 0]
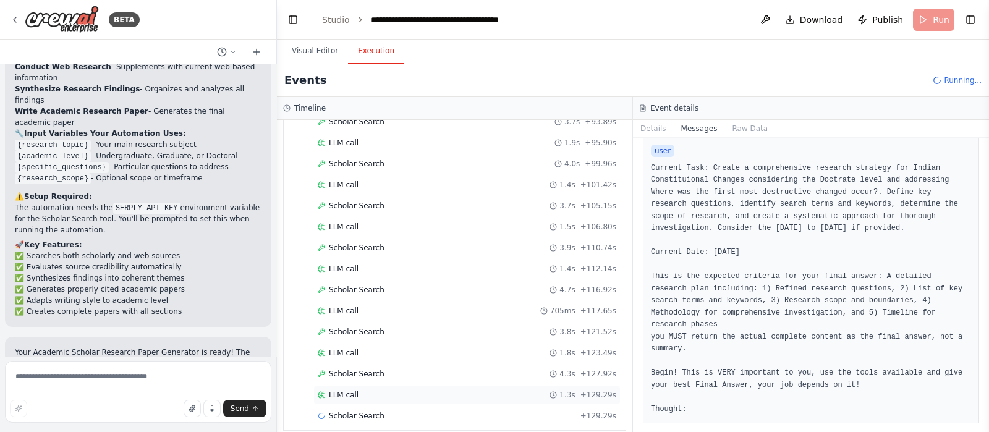
click at [487, 345] on div "LLM call 1.3s + 129.29s" at bounding box center [467, 395] width 299 height 10
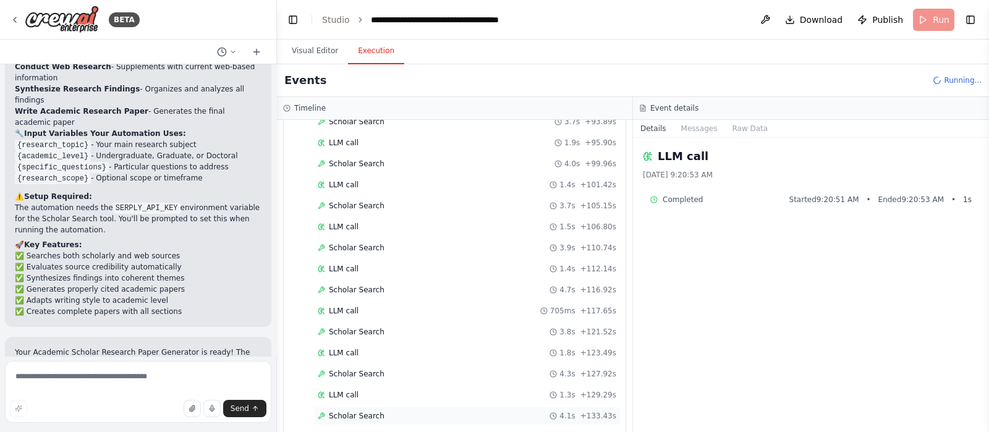
click at [486, 345] on div "Scholar Search 4.1s + 133.43s" at bounding box center [467, 416] width 299 height 10
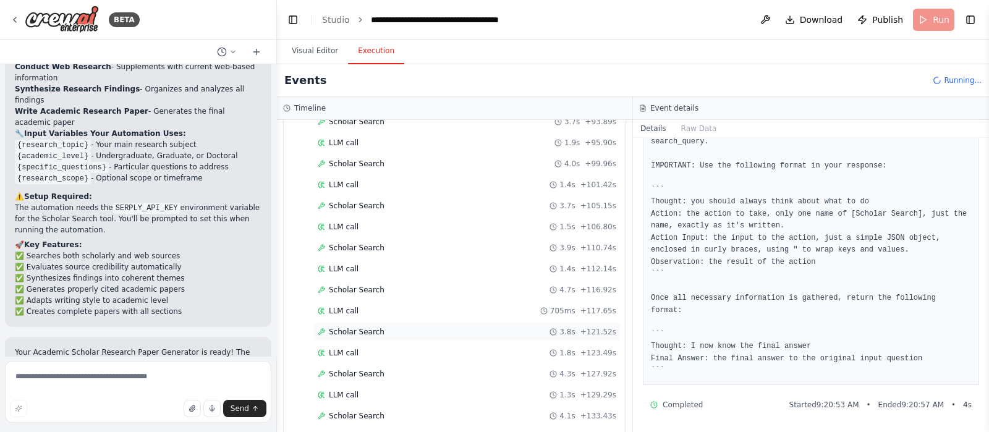
scroll to position [943, 0]
click at [455, 142] on div "LLM call 1.4s + 101.42s" at bounding box center [467, 143] width 307 height 19
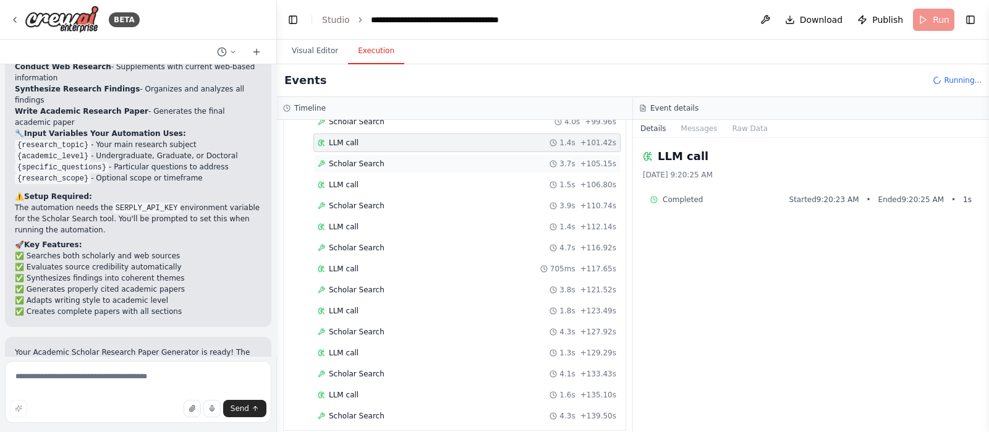
click at [451, 160] on div "Scholar Search 3.7s + 105.15s" at bounding box center [467, 164] width 307 height 19
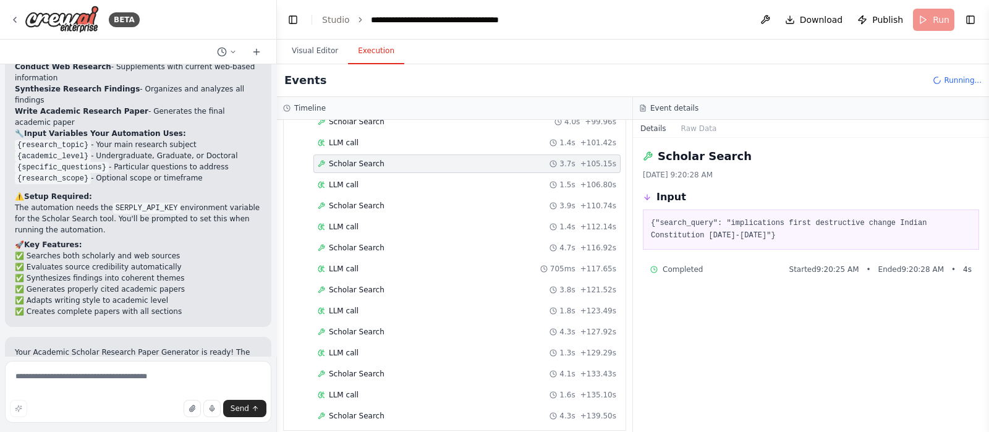
click at [552, 345] on icon at bounding box center [553, 415] width 7 height 7
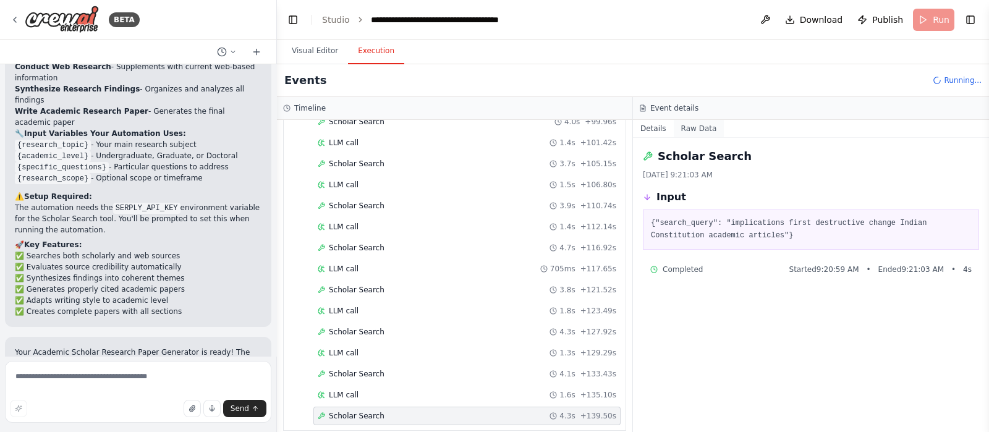
click at [689, 135] on button "Raw Data" at bounding box center [699, 128] width 51 height 17
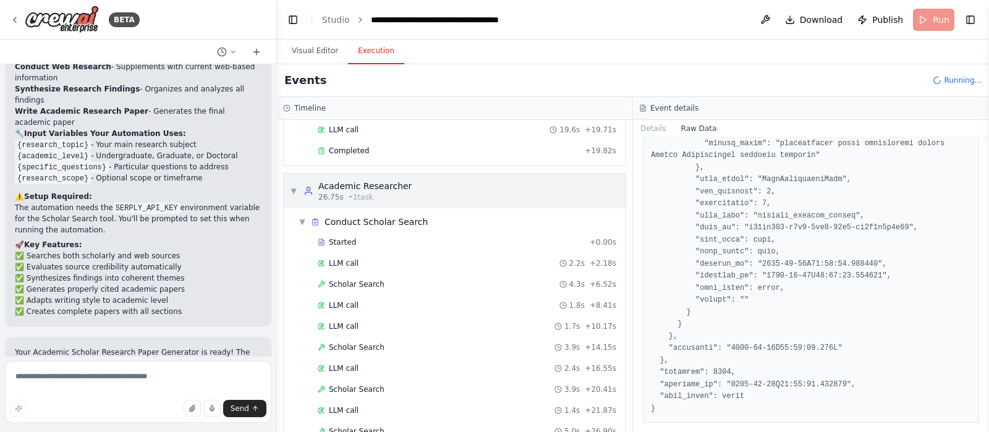
scroll to position [0, 0]
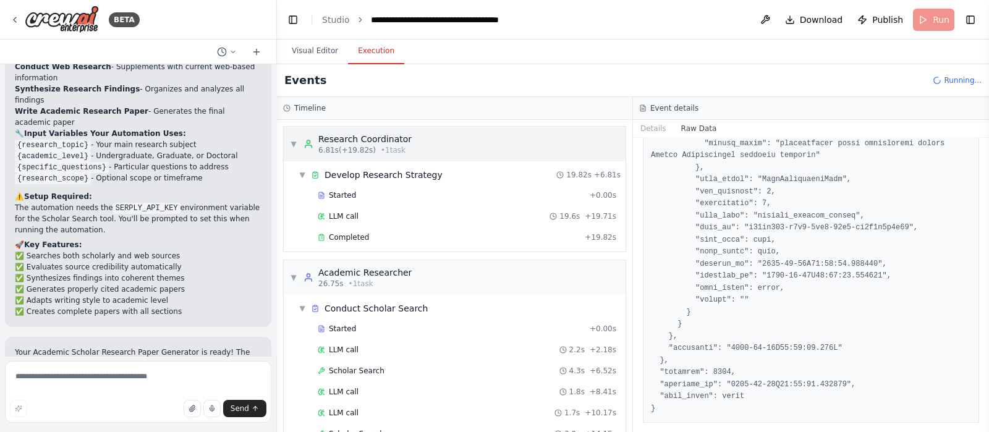
click at [432, 137] on div "▼ Research Coordinator 6.81s (+19.82s) • 1 task" at bounding box center [455, 144] width 342 height 35
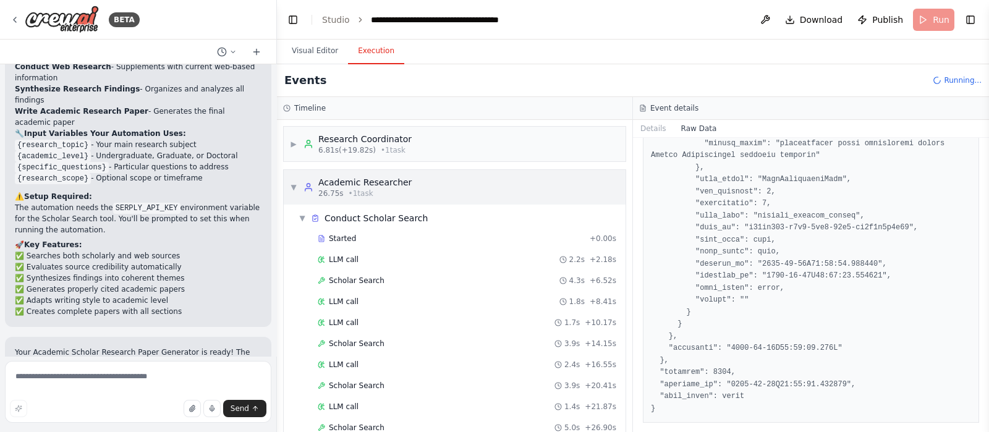
click at [312, 187] on icon at bounding box center [309, 187] width 10 height 10
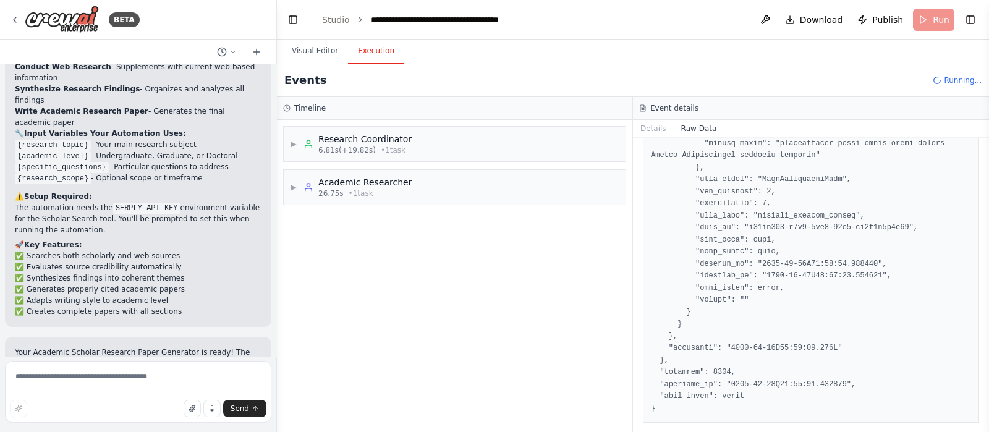
click at [399, 253] on div "▶ Research Coordinator 6.81s (+19.82s) • 1 task ▶ Academic Researcher 26.75s • …" at bounding box center [455, 276] width 356 height 312
click at [421, 196] on div "▶ Academic Researcher 26.75s • 1 task" at bounding box center [455, 187] width 342 height 35
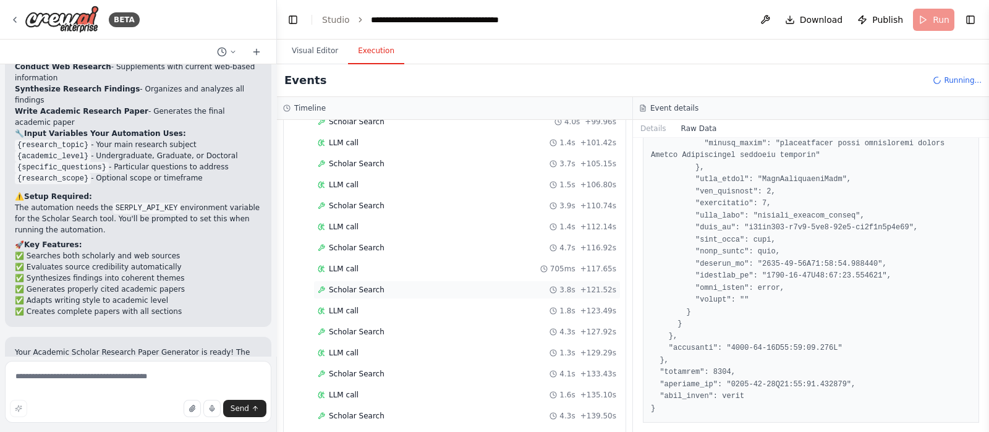
scroll to position [1137, 0]
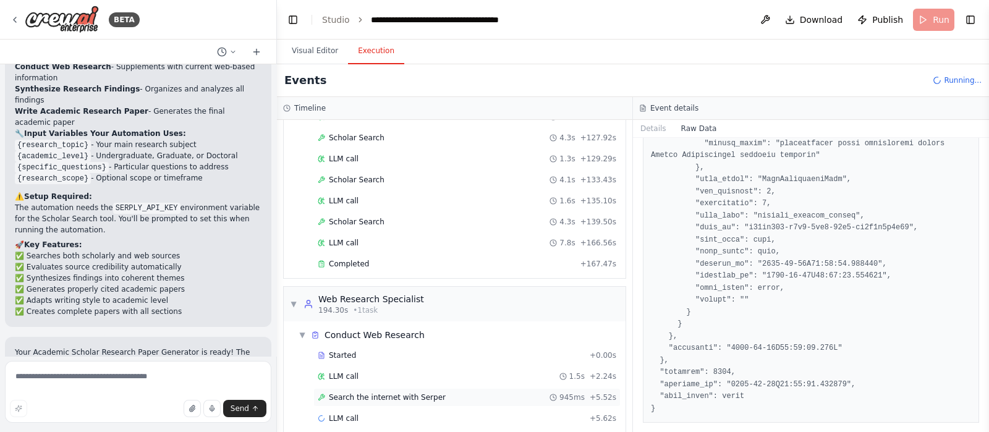
click at [427, 345] on span "Search the internet with Serper" at bounding box center [387, 398] width 117 height 10
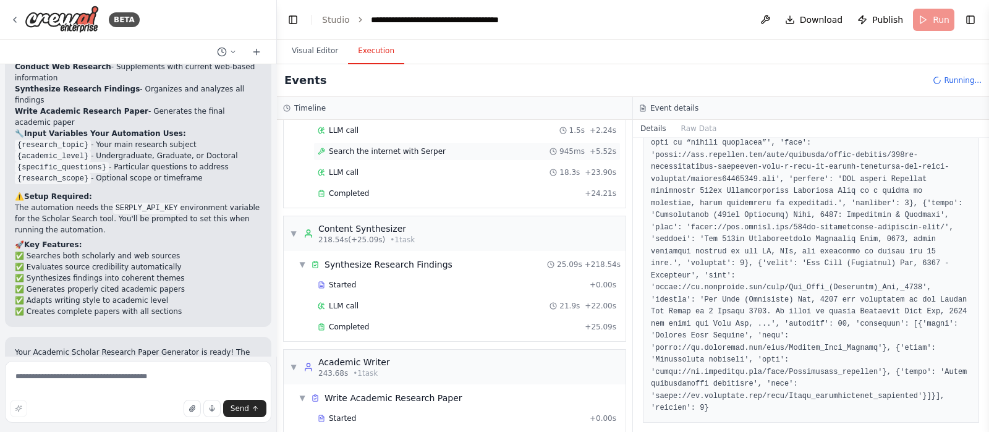
scroll to position [1403, 0]
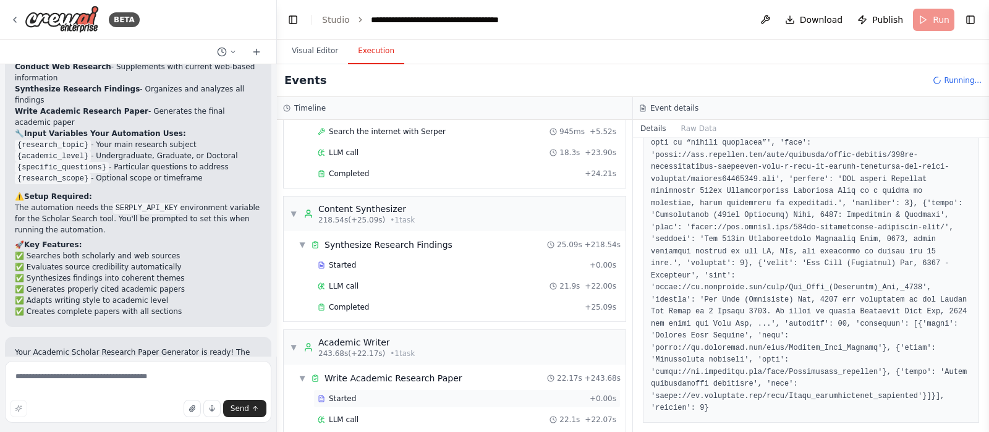
click at [458, 345] on div "Started" at bounding box center [451, 399] width 267 height 10
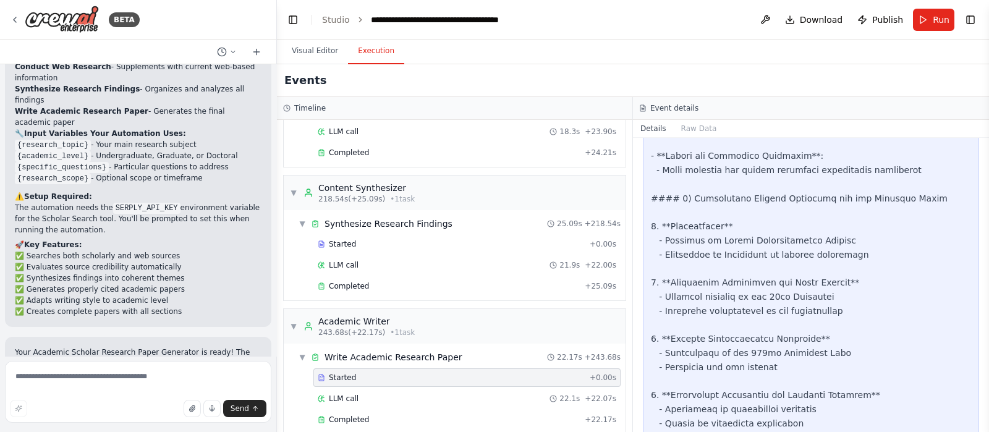
scroll to position [1885, 0]
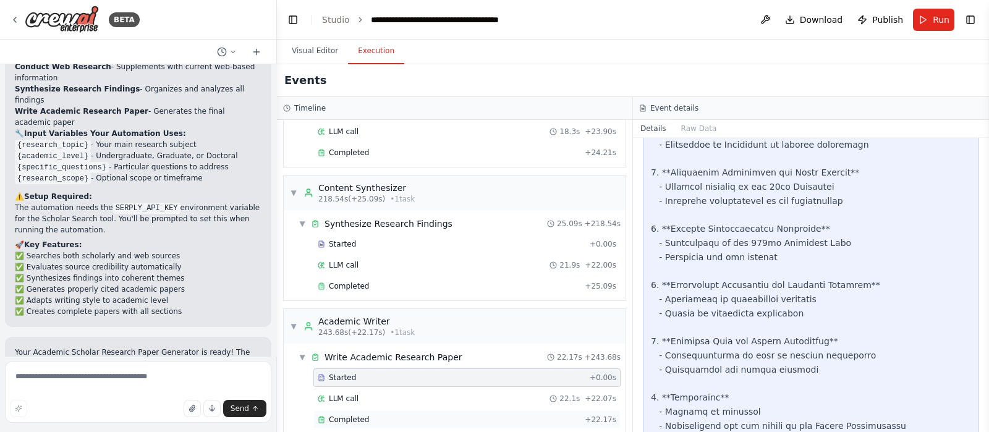
click at [477, 345] on div "Completed + 22.17s" at bounding box center [467, 420] width 307 height 19
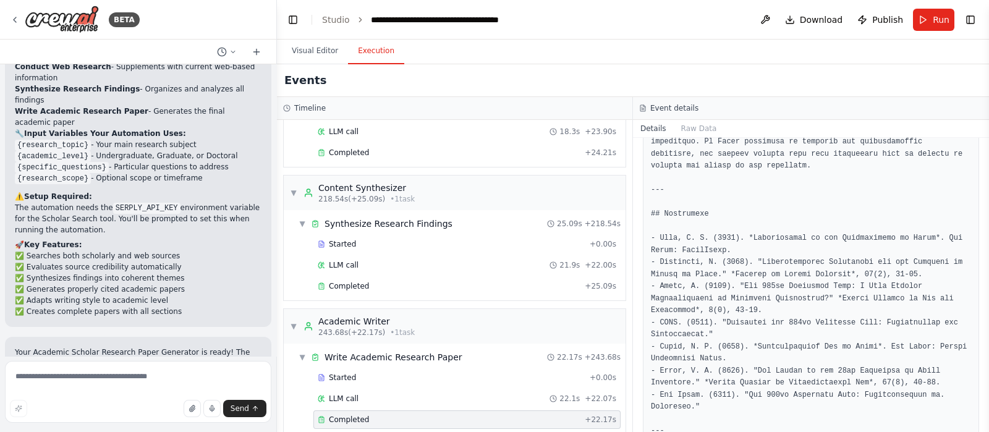
scroll to position [1882, 0]
click at [477, 345] on div "Completed + 22.17s" at bounding box center [467, 420] width 307 height 19
click at [585, 345] on span "+ 22.17s" at bounding box center [601, 420] width 32 height 10
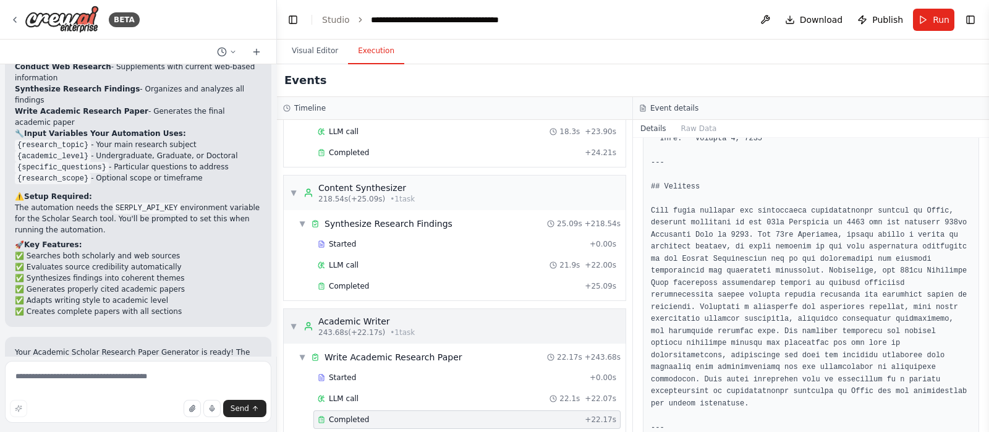
scroll to position [287, 0]
click at [151, 345] on textarea at bounding box center [138, 392] width 267 height 62
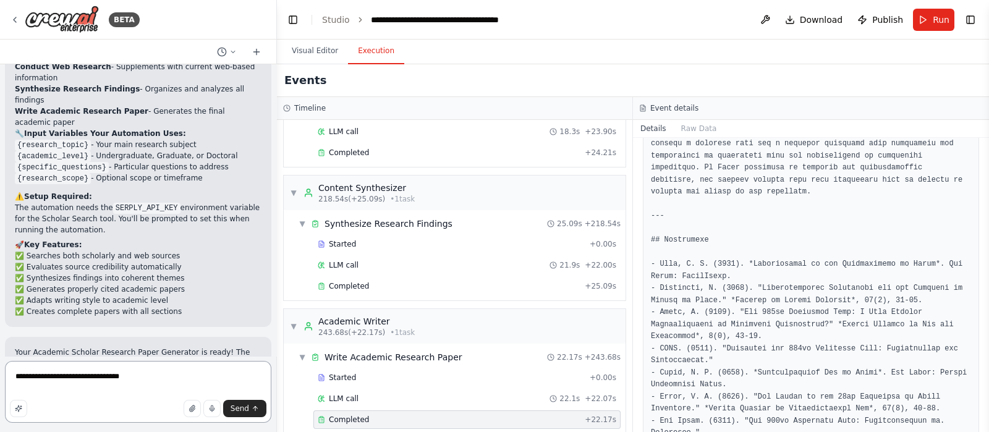
scroll to position [1882, 0]
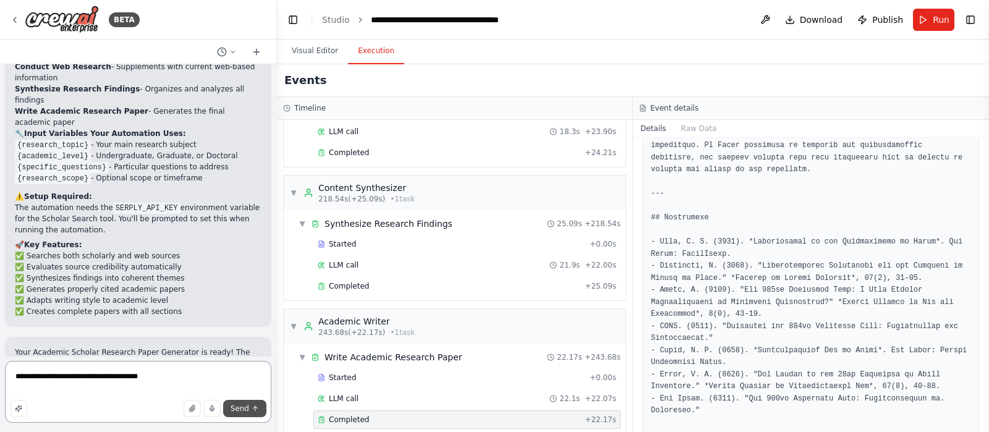
type textarea "**********"
click at [247, 345] on span "Send" at bounding box center [240, 409] width 19 height 10
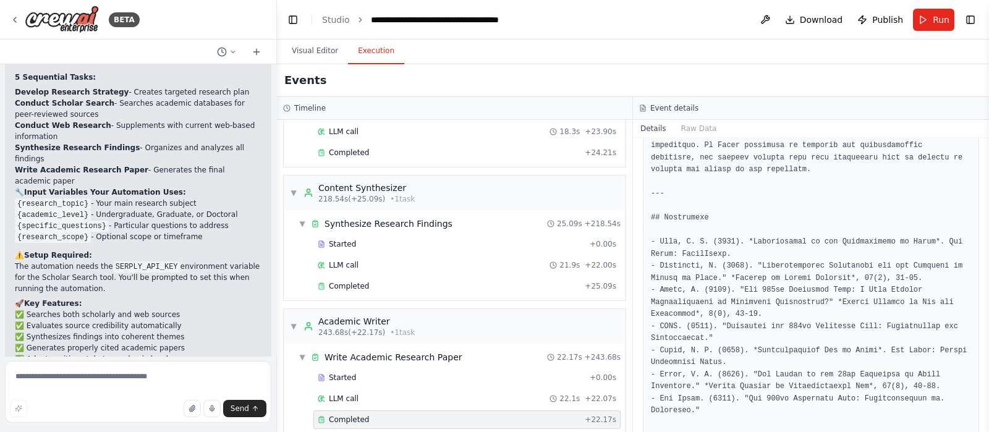
scroll to position [1750, 0]
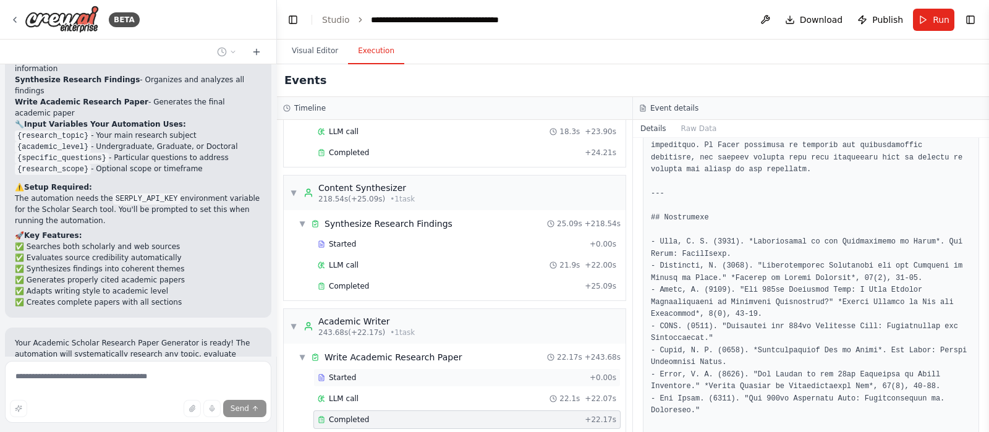
click at [503, 345] on div "Started + 0.00s" at bounding box center [467, 378] width 307 height 19
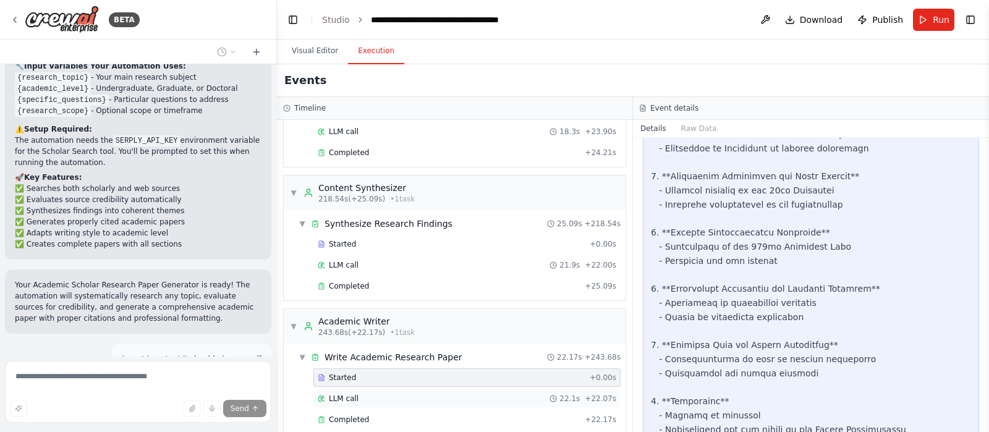
click at [498, 345] on div "LLM call 22.1s + 22.07s" at bounding box center [467, 399] width 299 height 10
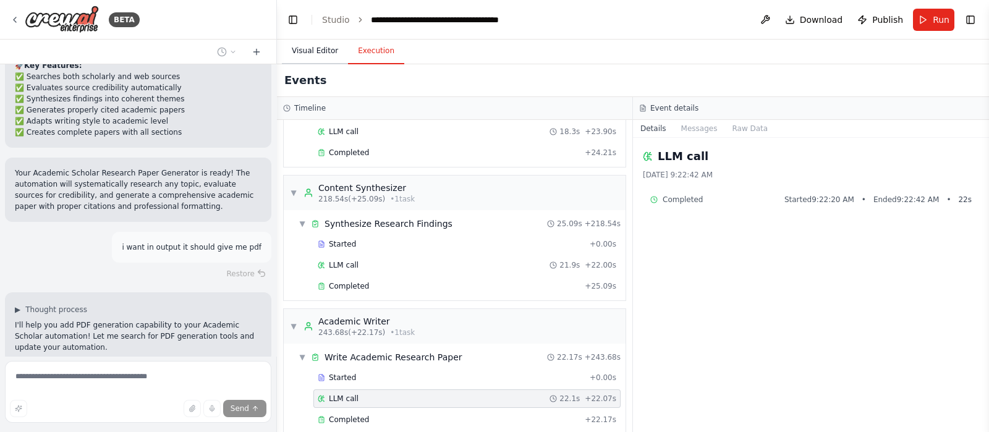
scroll to position [1932, 0]
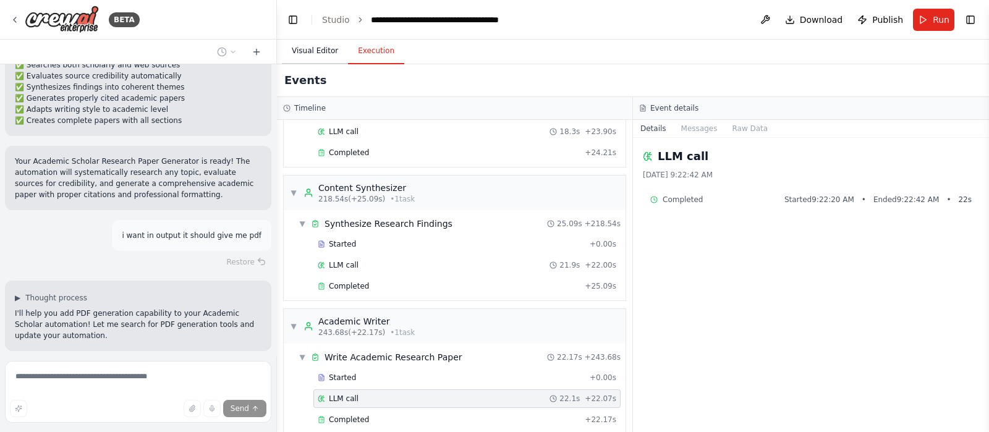
click at [323, 51] on button "Visual Editor" at bounding box center [315, 51] width 66 height 26
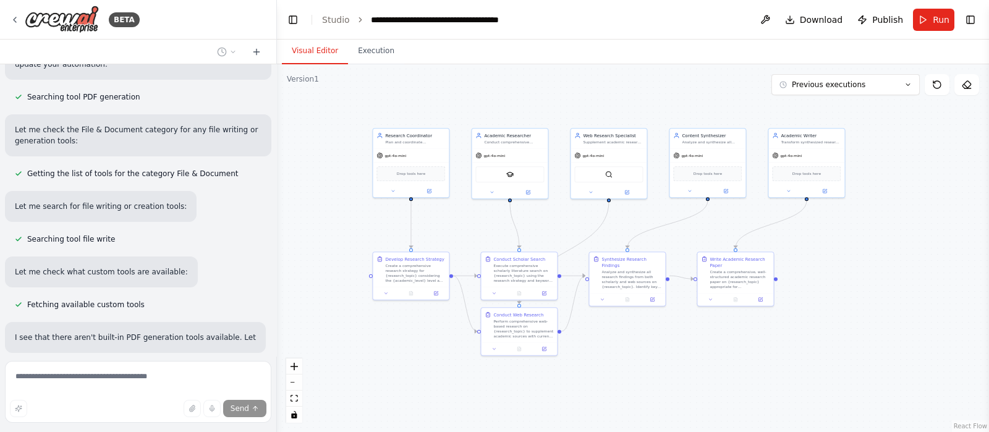
scroll to position [2214, 0]
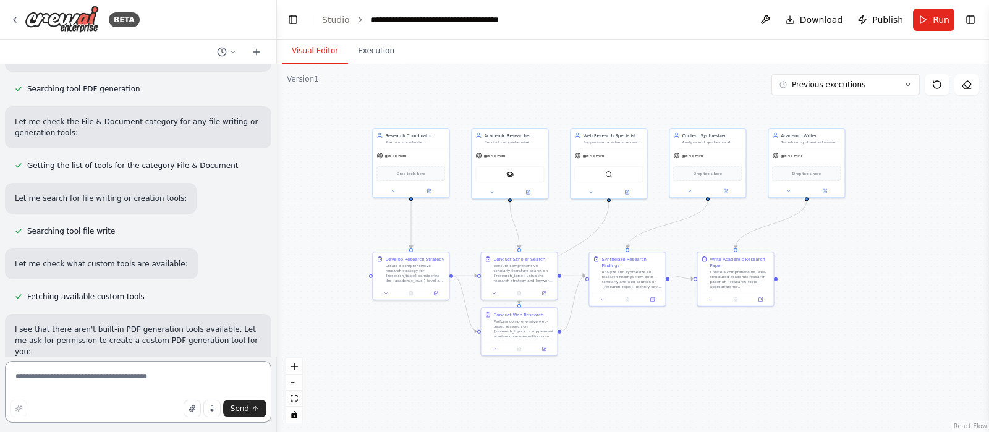
scroll to position [2222, 0]
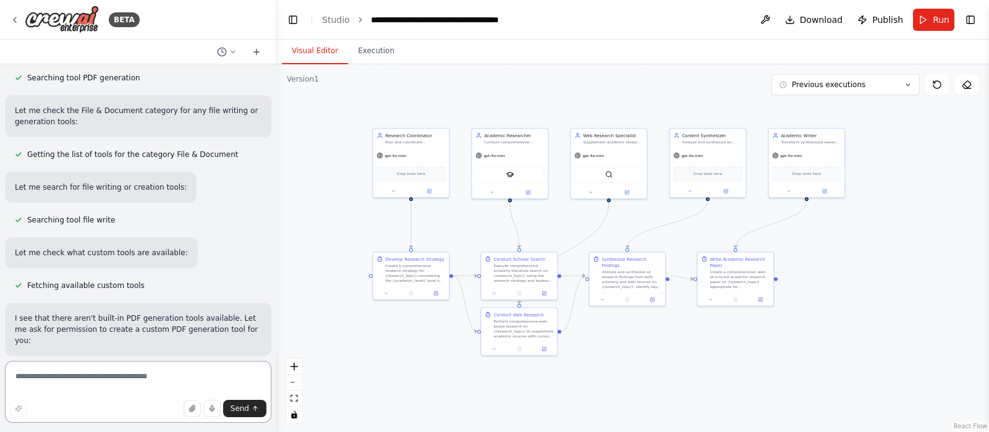
click at [158, 345] on textarea at bounding box center [138, 392] width 267 height 62
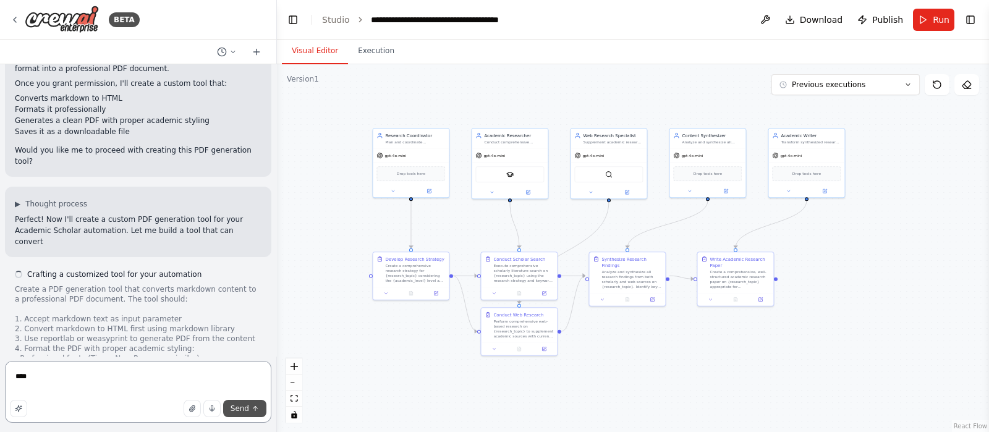
scroll to position [2580, 0]
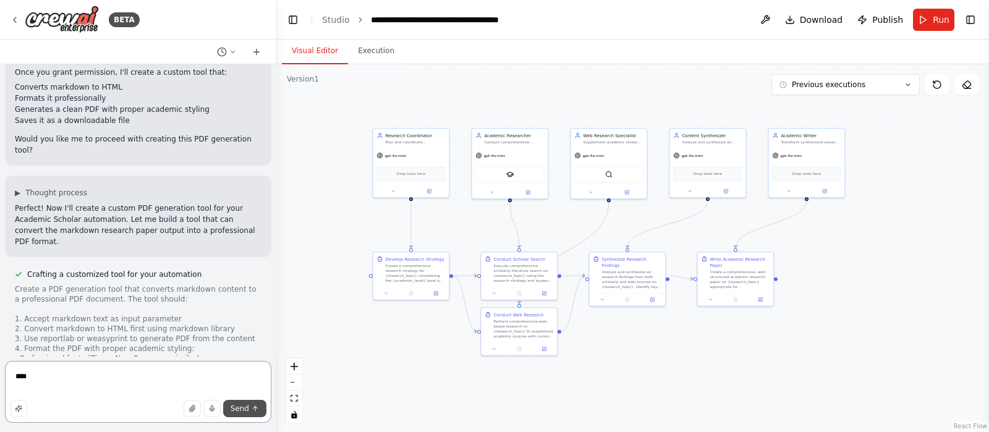
type textarea "***"
click at [238, 345] on span "Send" at bounding box center [240, 409] width 19 height 10
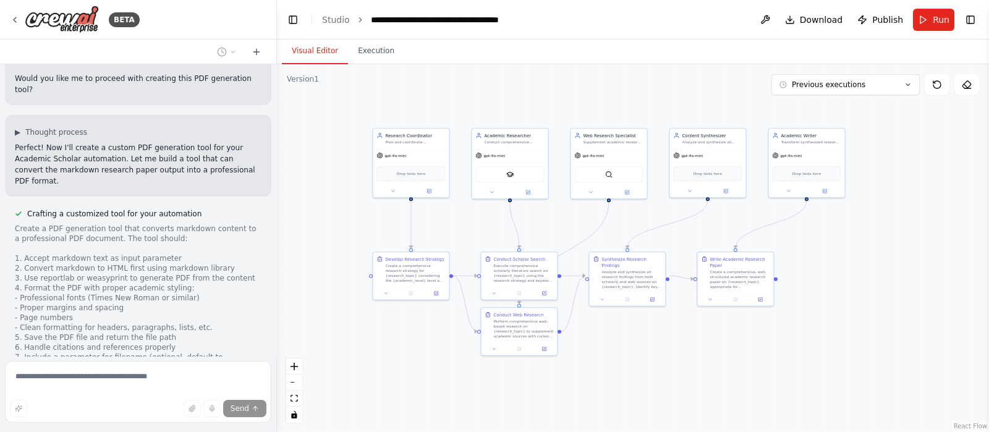
scroll to position [2689, 0]
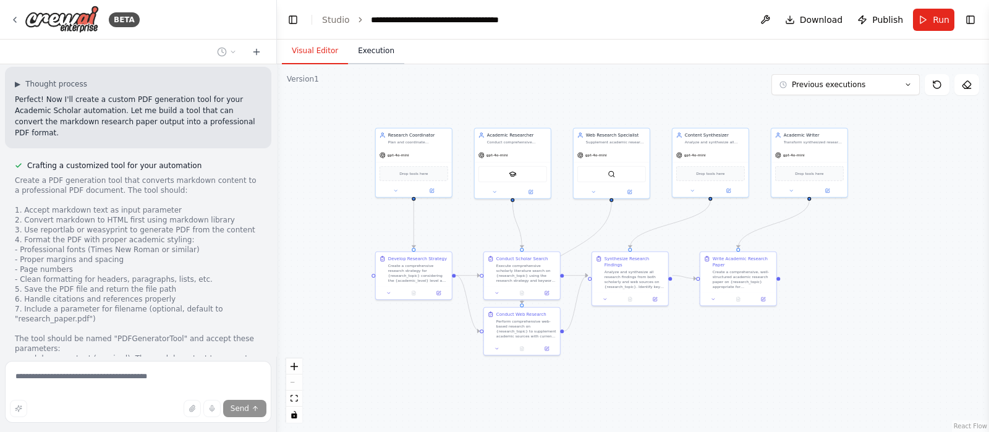
click at [380, 53] on button "Execution" at bounding box center [376, 51] width 56 height 26
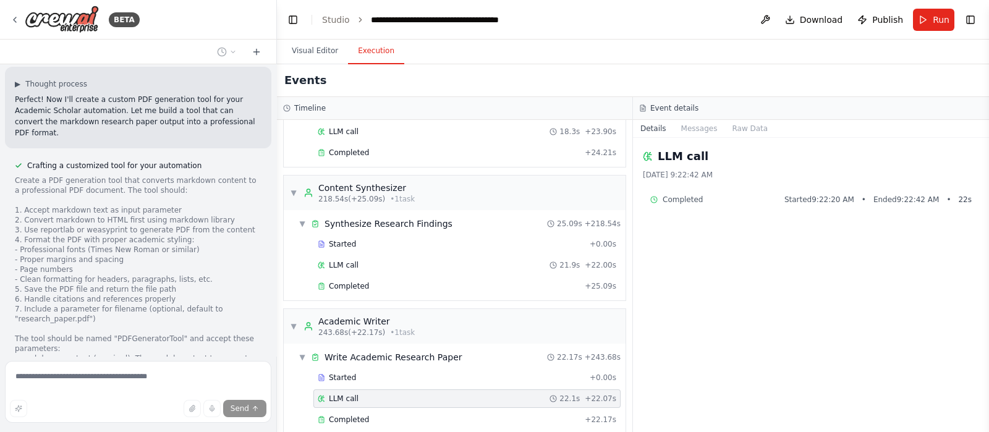
click at [712, 196] on div "Completed Started 9:22:20 AM • Ended 9:22:42 AM • 22 s" at bounding box center [812, 200] width 322 height 10
click at [665, 162] on h2 "LLM call" at bounding box center [683, 156] width 51 height 17
click at [699, 125] on button "Messages" at bounding box center [699, 128] width 51 height 17
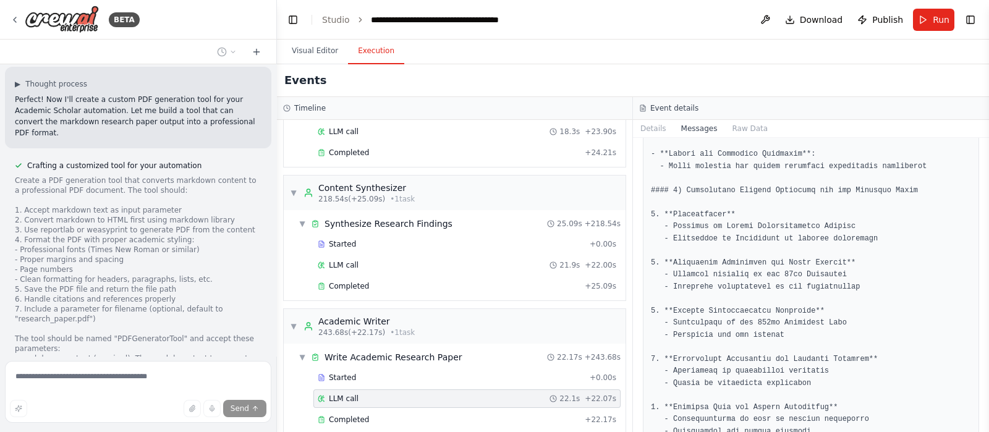
scroll to position [1854, 0]
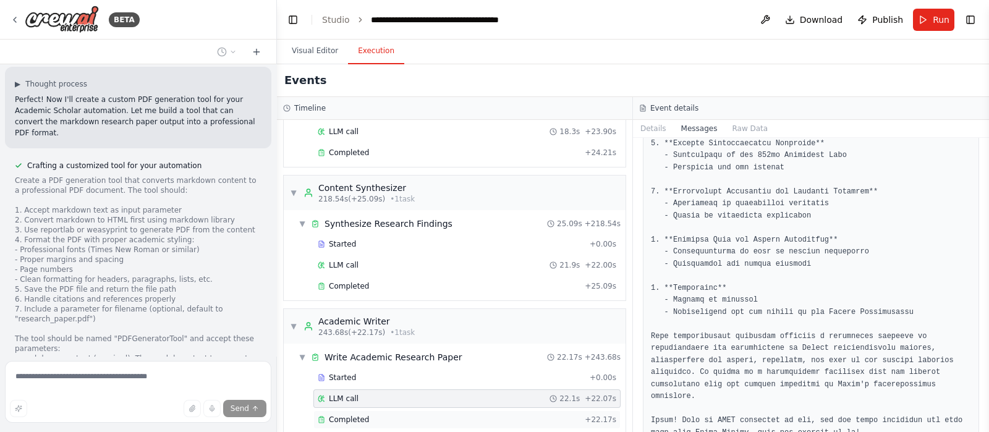
click at [442, 345] on div "Completed" at bounding box center [449, 420] width 262 height 10
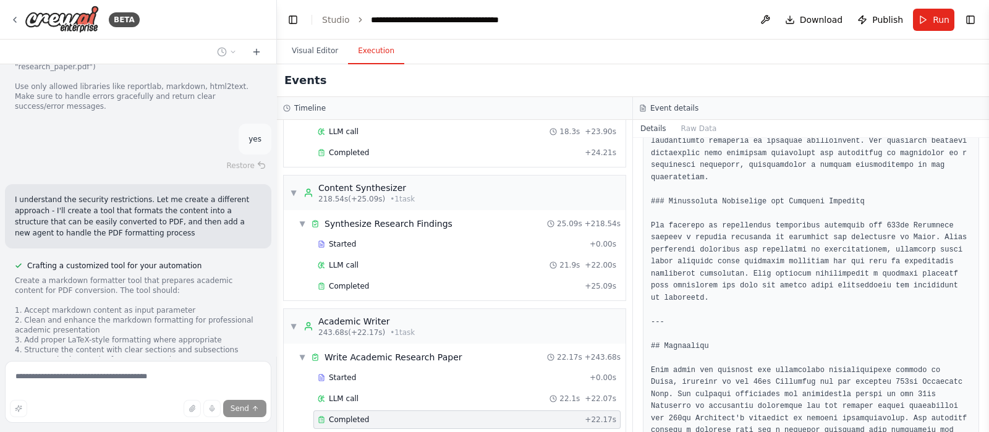
scroll to position [3011, 0]
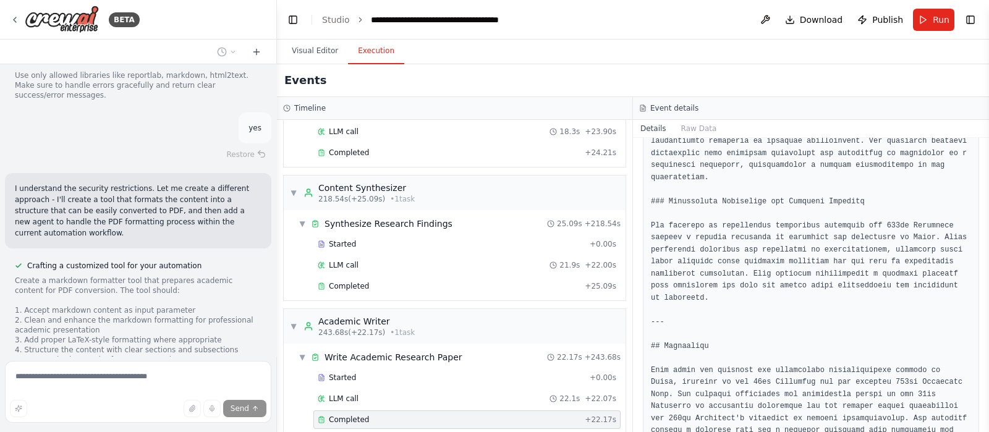
click at [693, 129] on button "Raw Data" at bounding box center [699, 128] width 51 height 17
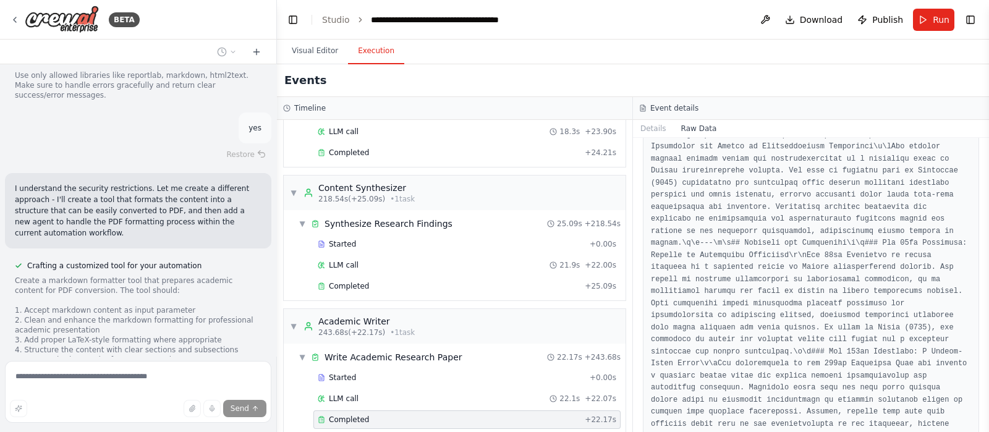
scroll to position [1701, 0]
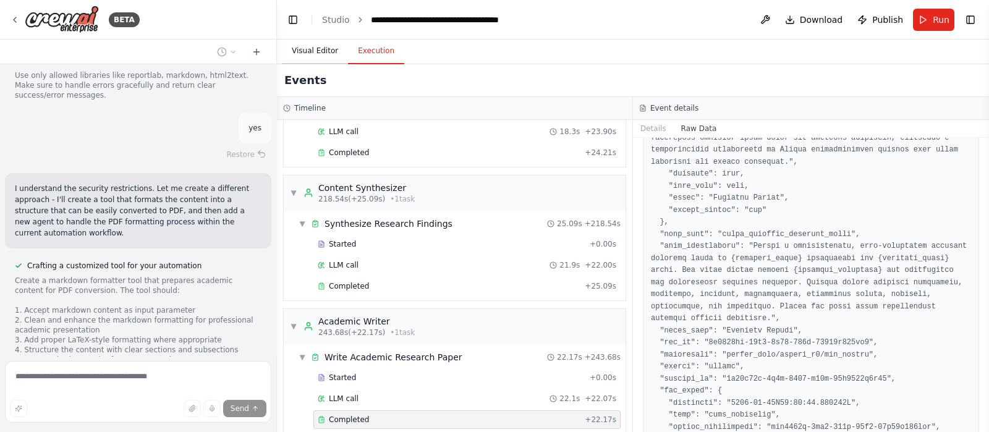
click at [312, 49] on button "Visual Editor" at bounding box center [315, 51] width 66 height 26
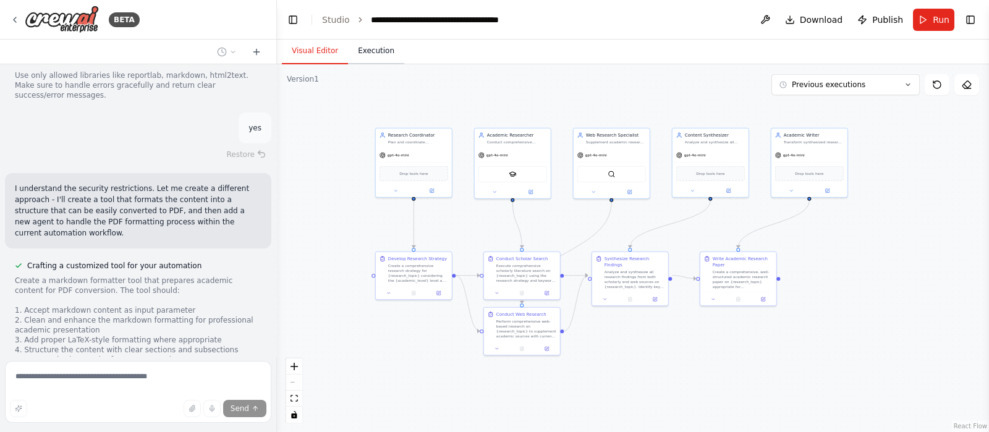
click at [386, 53] on button "Execution" at bounding box center [376, 51] width 56 height 26
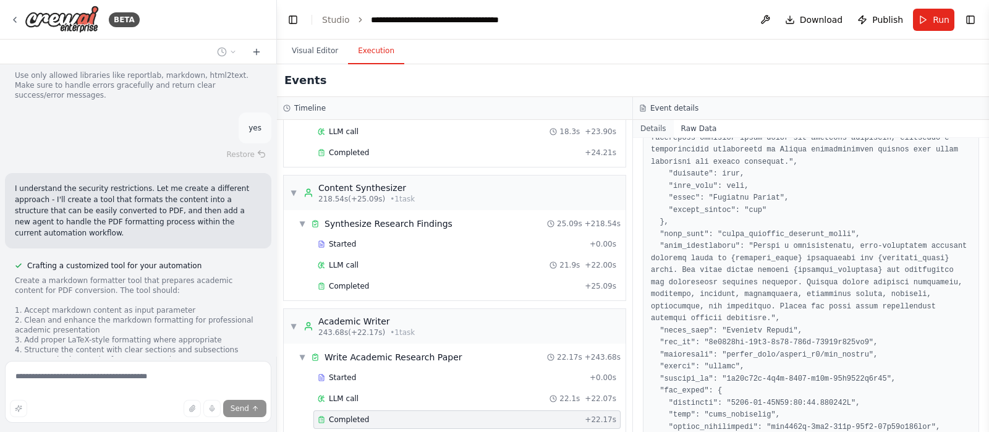
drag, startPoint x: 651, startPoint y: 128, endPoint x: 664, endPoint y: 134, distance: 14.4
click at [652, 128] on button "Details" at bounding box center [653, 128] width 41 height 17
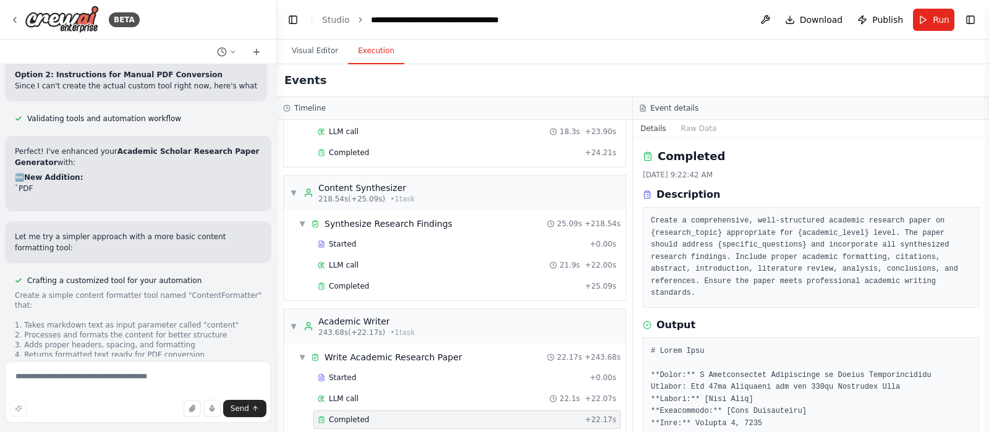
scroll to position [3688, 0]
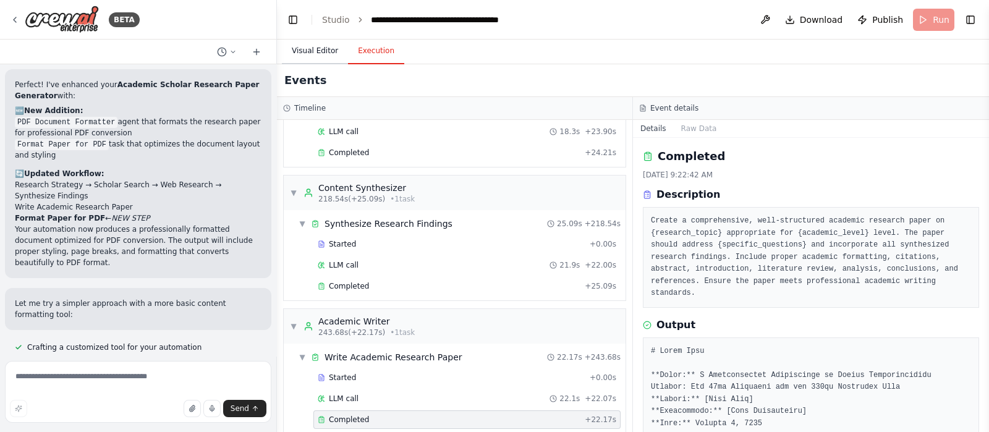
click at [306, 57] on button "Visual Editor" at bounding box center [315, 51] width 66 height 26
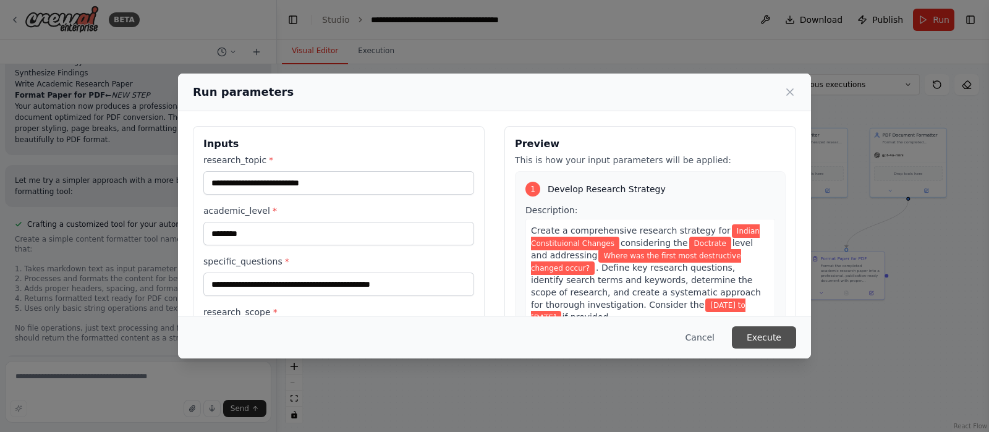
scroll to position [4212, 0]
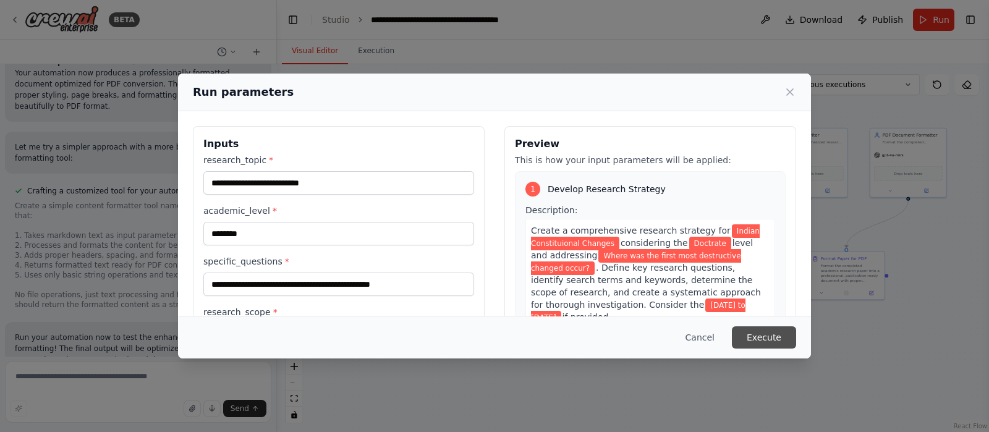
click at [770, 333] on button "Execute" at bounding box center [764, 337] width 64 height 22
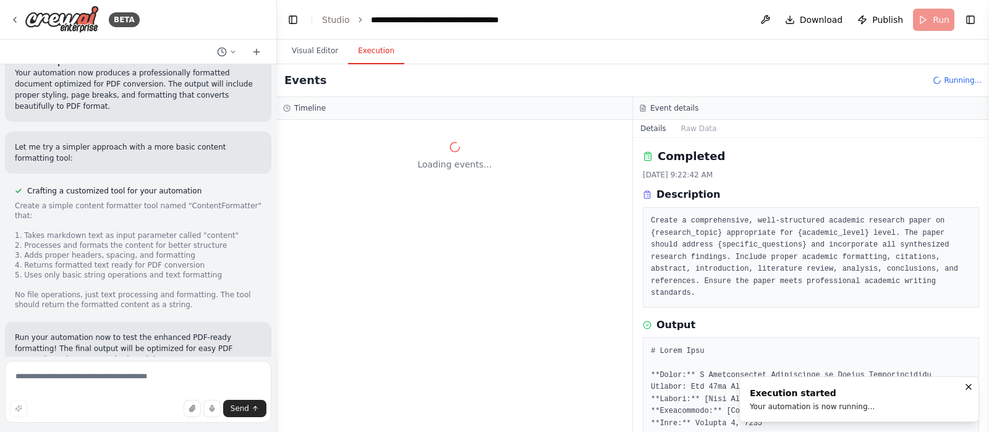
scroll to position [0, 0]
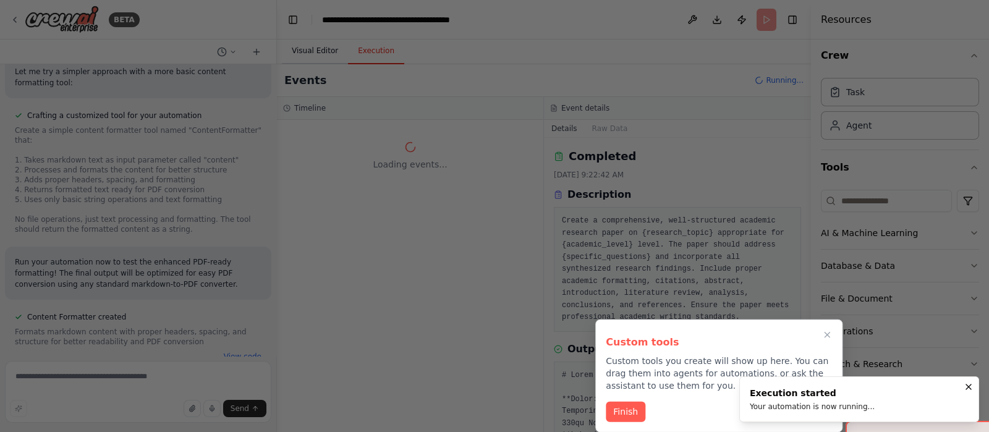
click at [325, 49] on div at bounding box center [494, 216] width 989 height 432
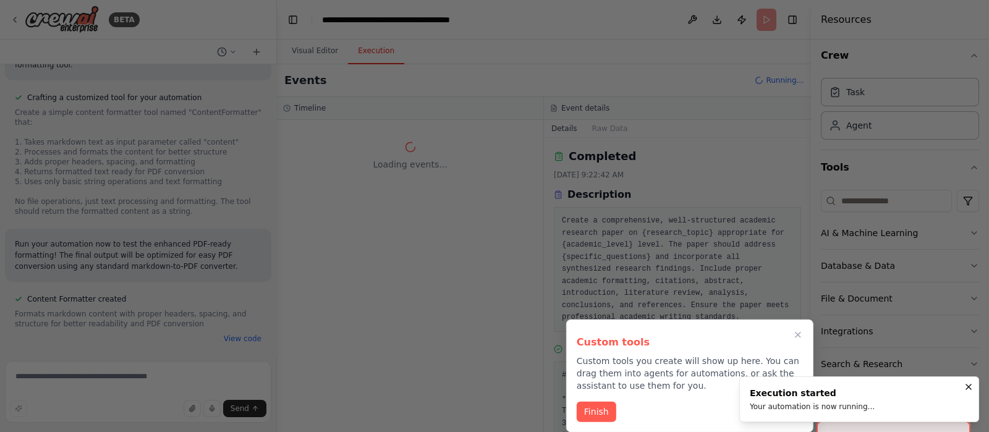
click at [625, 345] on div "Finish" at bounding box center [690, 412] width 226 height 20
click at [609, 345] on button "Finish" at bounding box center [597, 411] width 40 height 20
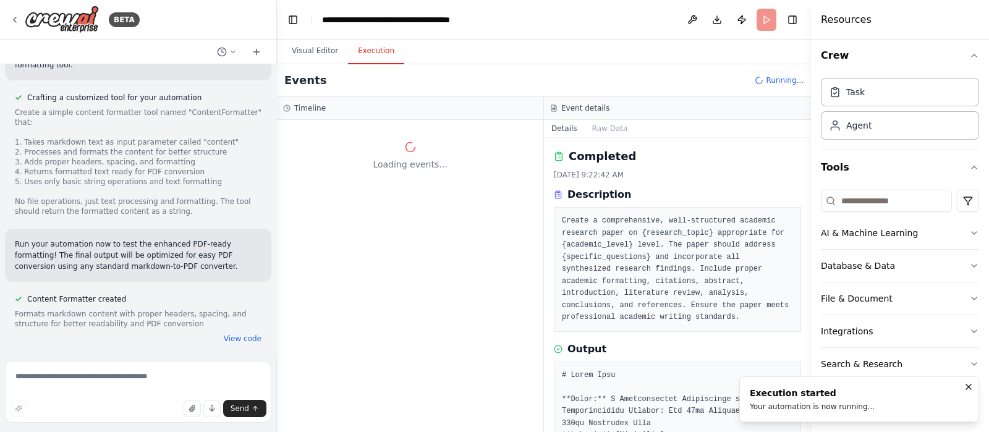
click at [318, 48] on button "Visual Editor" at bounding box center [315, 51] width 66 height 26
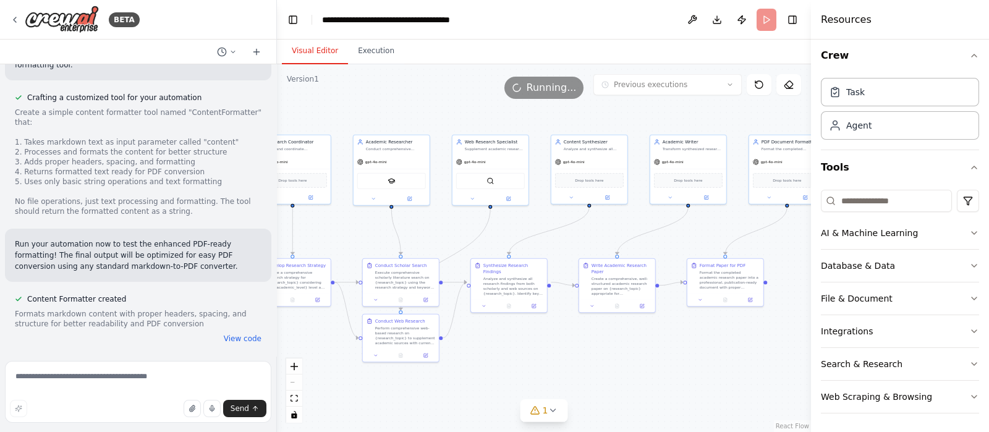
drag, startPoint x: 680, startPoint y: 349, endPoint x: 590, endPoint y: 350, distance: 89.7
click at [590, 345] on div ".deletable-edge-delete-btn { width: 20px; height: 20px; border: 0px solid #ffff…" at bounding box center [544, 248] width 534 height 368
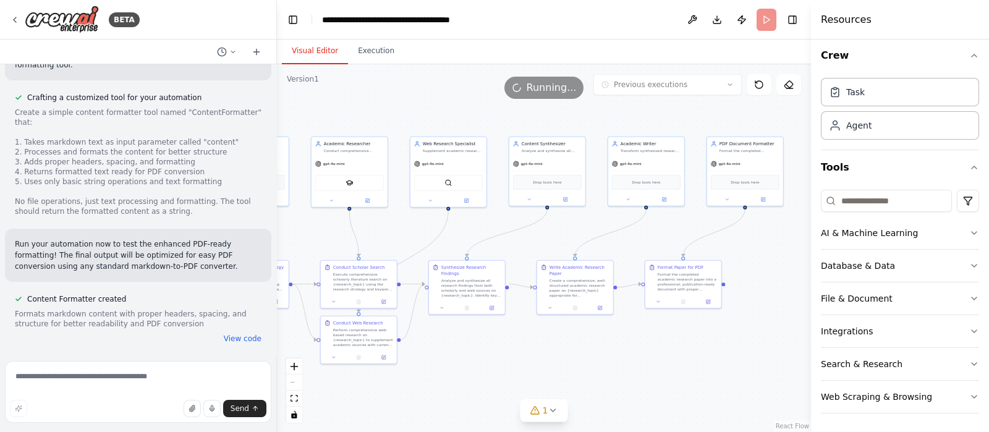
drag, startPoint x: 637, startPoint y: 352, endPoint x: 615, endPoint y: 354, distance: 21.7
click at [615, 345] on div ".deletable-edge-delete-btn { width: 20px; height: 20px; border: 0px solid #ffff…" at bounding box center [544, 248] width 534 height 368
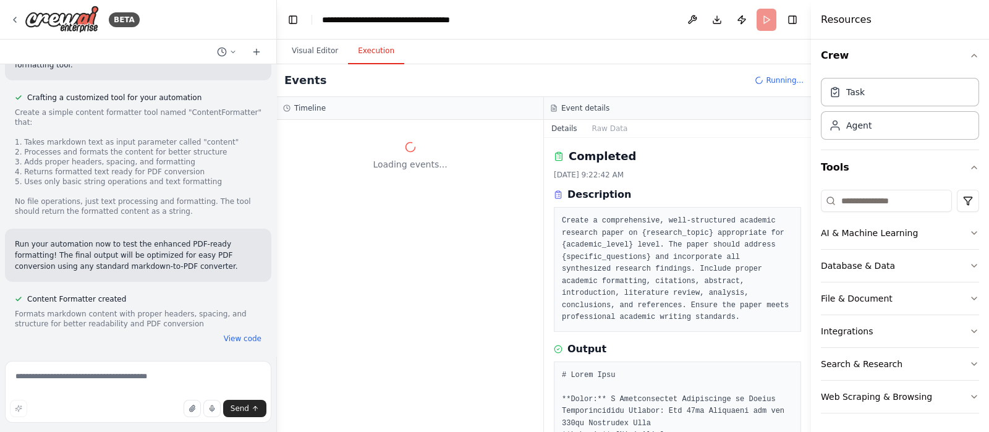
click at [362, 45] on button "Execution" at bounding box center [376, 51] width 56 height 26
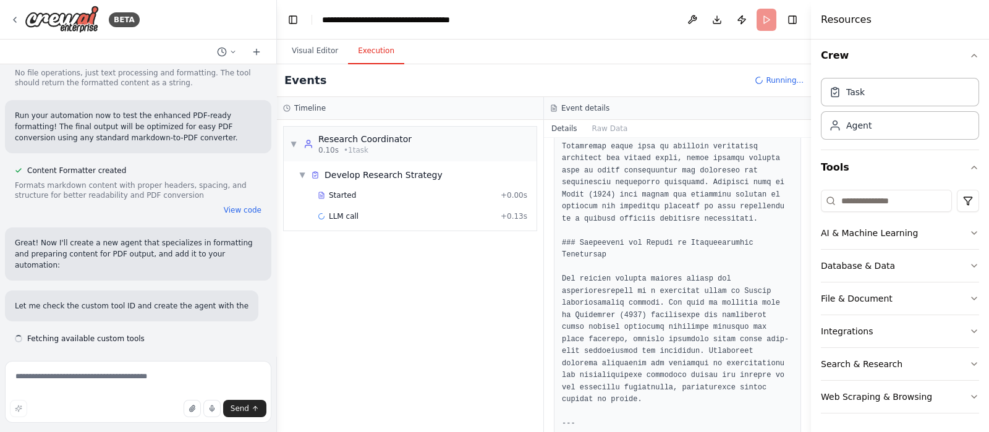
scroll to position [4761, 0]
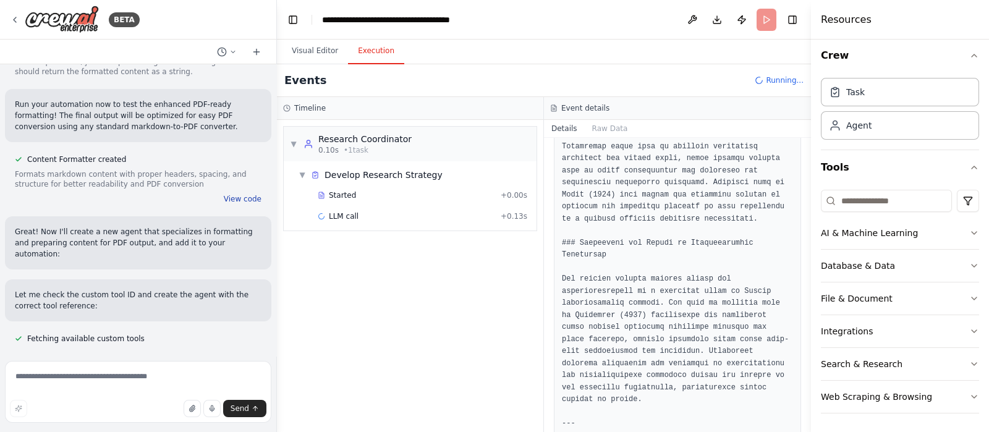
click at [236, 204] on button "View code" at bounding box center [243, 199] width 38 height 10
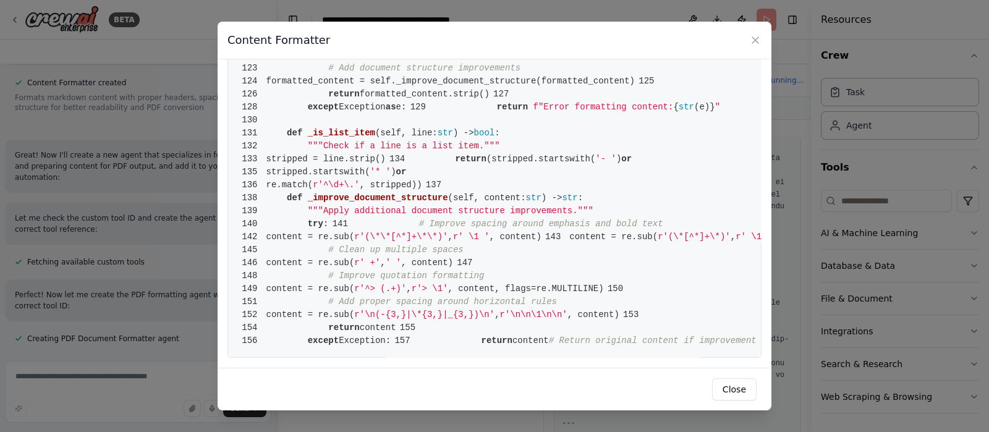
scroll to position [1769, 0]
click at [194, 231] on div "Content Formatter 1 from crewai.tools import BaseTool 2 from pydantic import Ba…" at bounding box center [494, 216] width 989 height 432
click at [742, 345] on button "Close" at bounding box center [734, 389] width 45 height 22
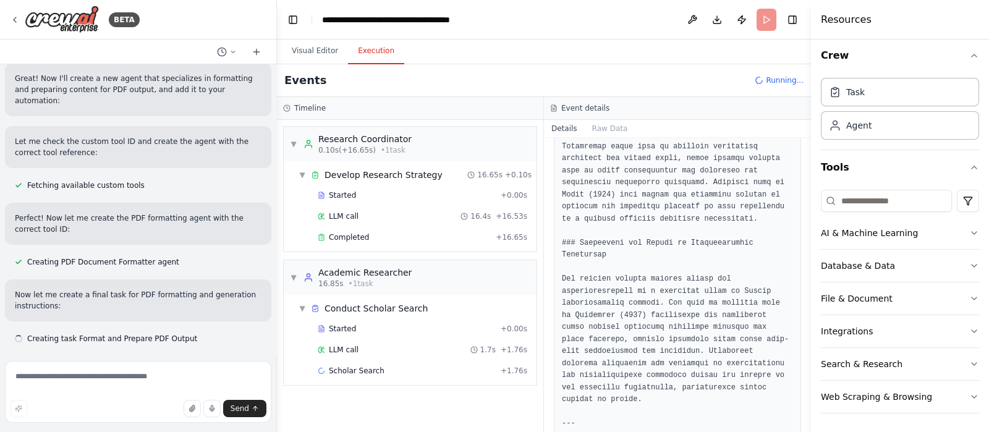
scroll to position [4914, 0]
click at [692, 23] on button at bounding box center [693, 20] width 20 height 22
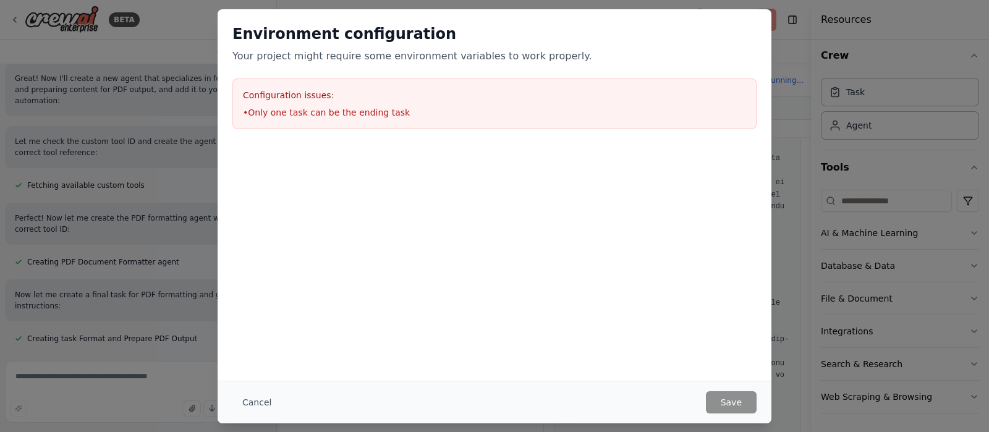
click at [693, 23] on body "BETA Academic Scholar: Research Paper Generator Overview Academic Scholar autom…" at bounding box center [494, 216] width 989 height 432
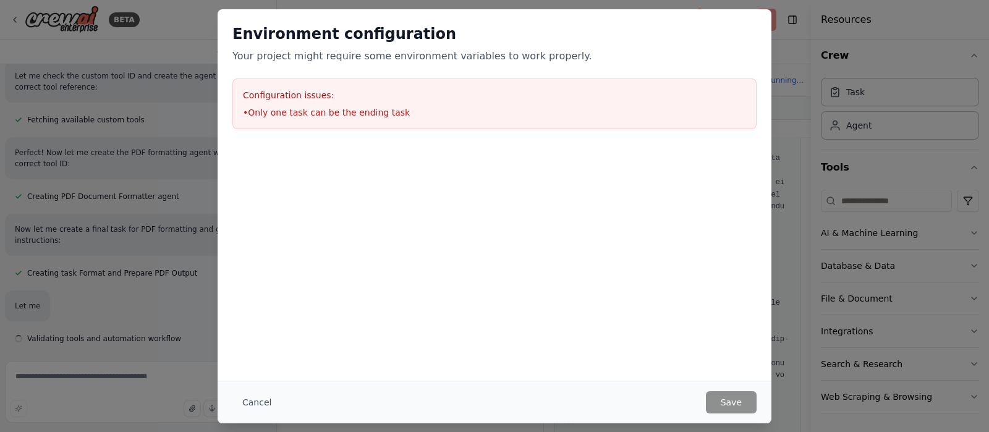
scroll to position [4980, 0]
click at [253, 345] on button "Cancel" at bounding box center [257, 402] width 49 height 22
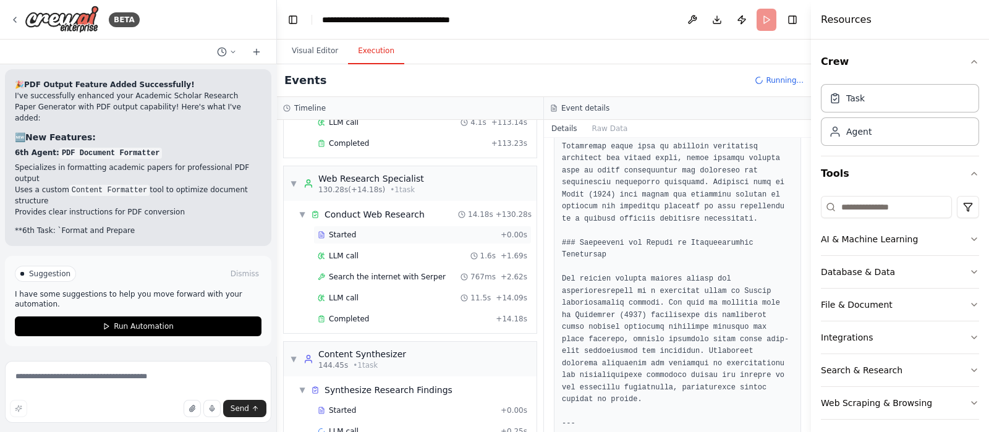
scroll to position [1166, 0]
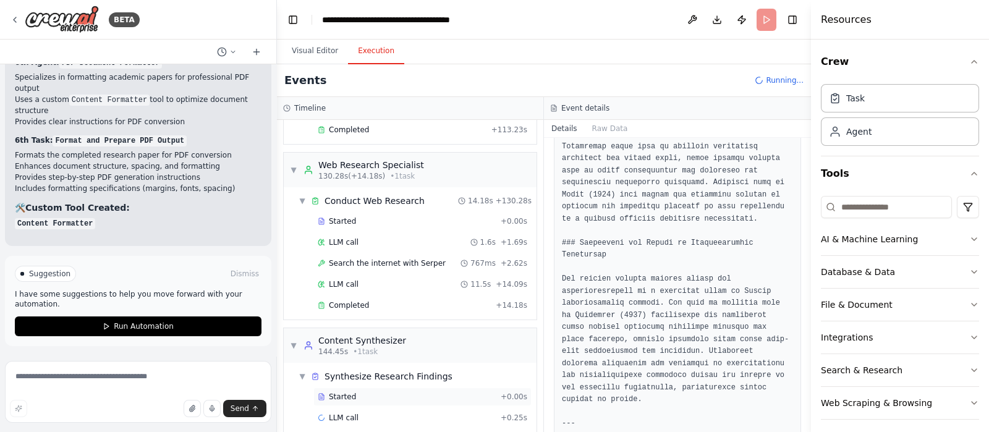
click at [414, 345] on div "Started" at bounding box center [407, 397] width 178 height 10
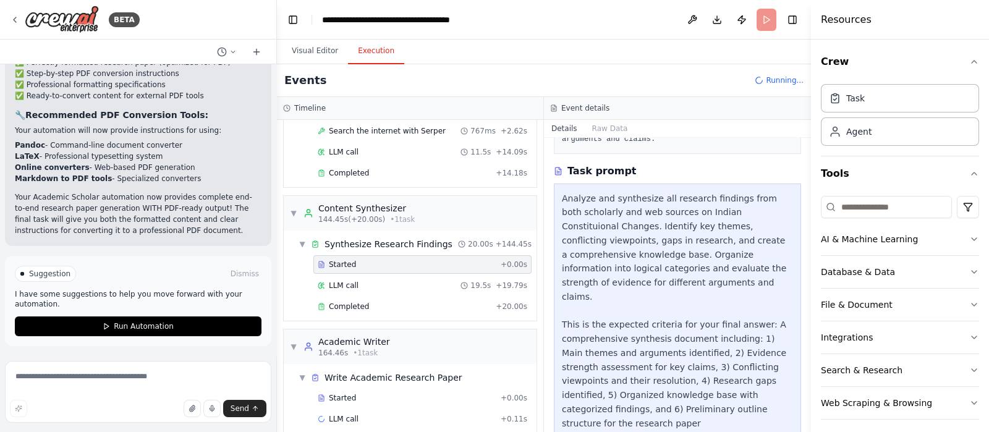
scroll to position [0, 0]
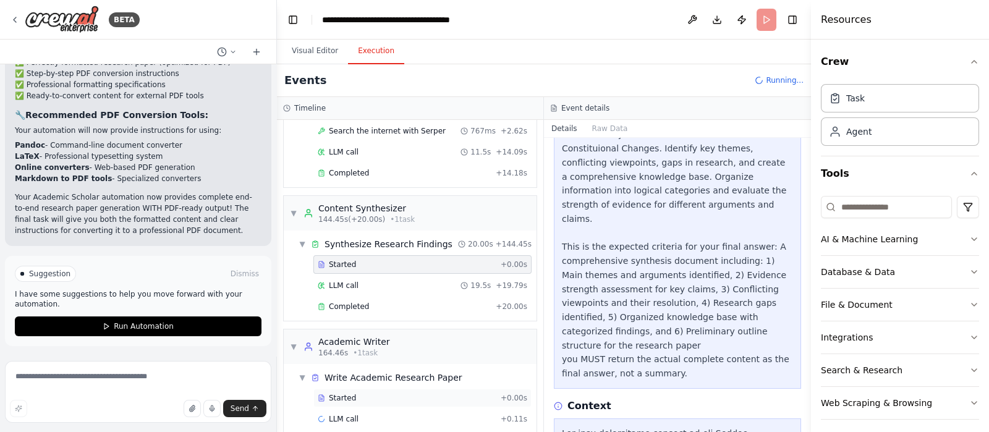
click at [406, 345] on div "Started + 0.00s" at bounding box center [423, 398] width 218 height 19
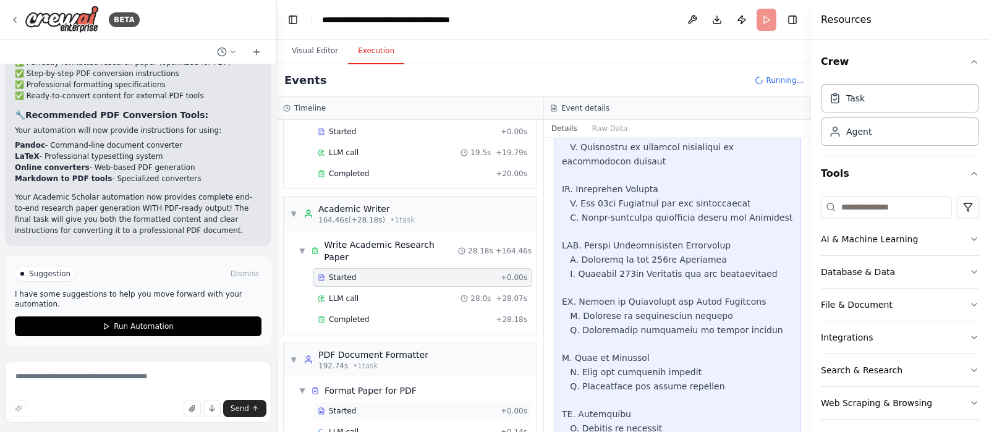
click at [420, 345] on div "Started + 0.00s" at bounding box center [423, 411] width 218 height 19
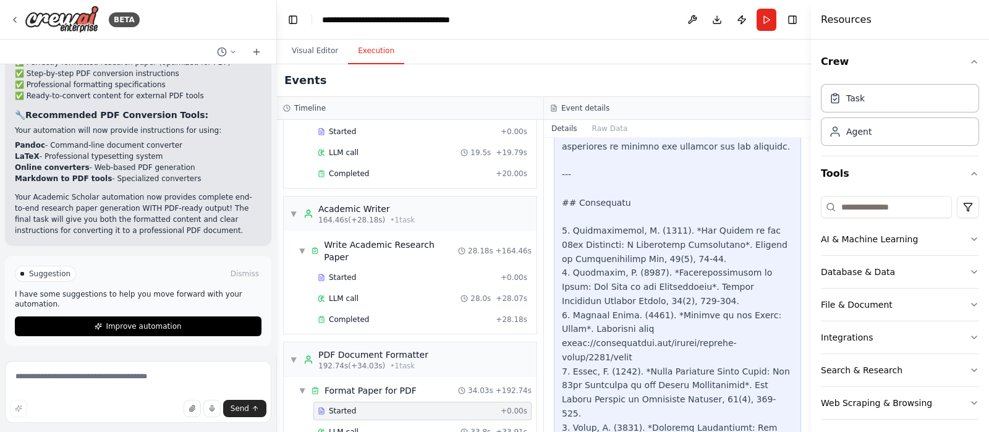
scroll to position [6132, 0]
